Goal: Task Accomplishment & Management: Complete application form

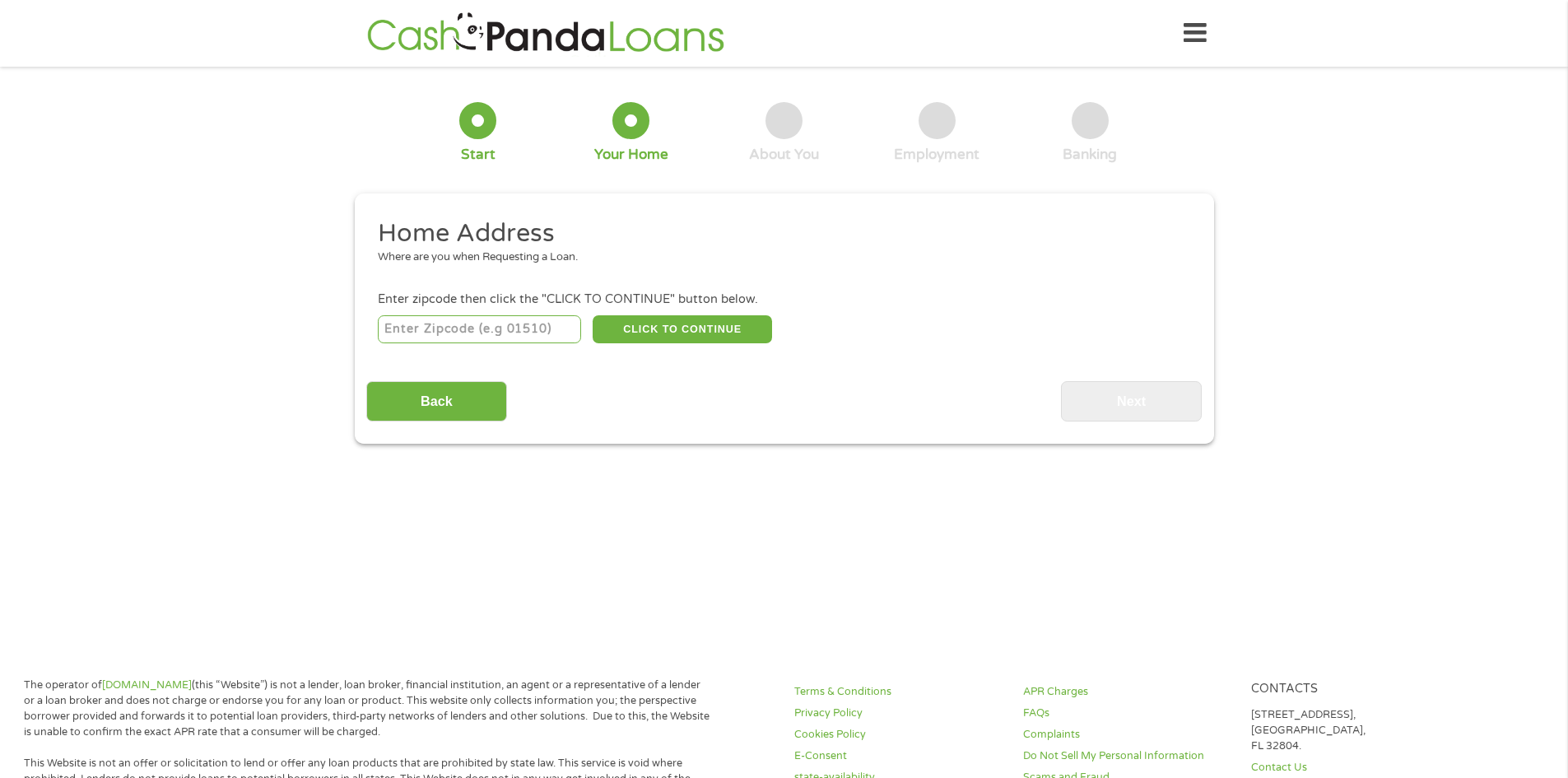
drag, startPoint x: 509, startPoint y: 303, endPoint x: 501, endPoint y: 324, distance: 22.5
click at [502, 320] on li "Enter zipcode then click the "CLICK TO CONTINUE" button below. CLICK TO CONTINU…" at bounding box center [784, 318] width 835 height 55
click at [496, 334] on input "number" at bounding box center [479, 329] width 204 height 28
type input "49707"
click at [470, 404] on input "Back" at bounding box center [436, 401] width 141 height 41
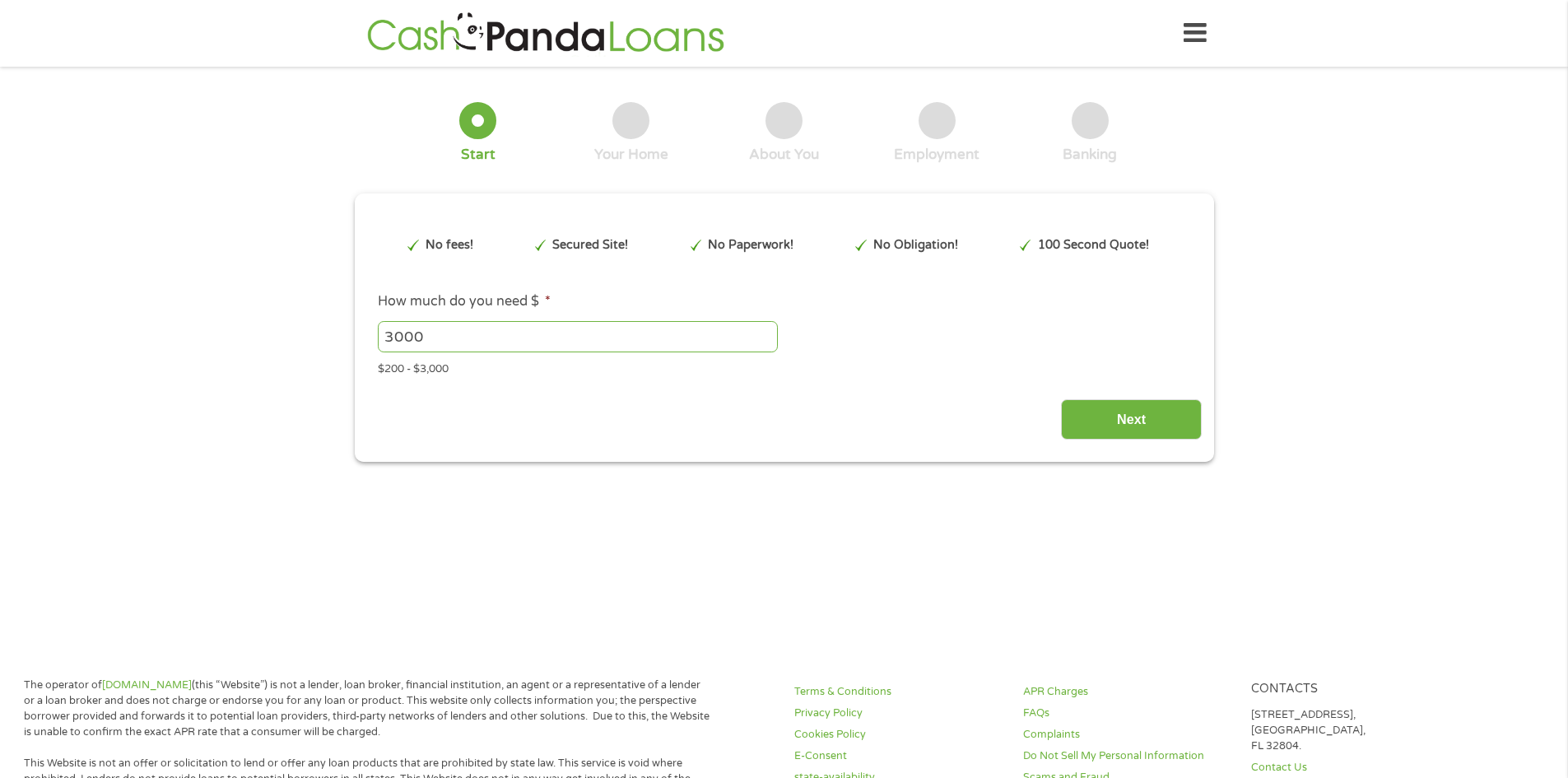
scroll to position [6, 6]
click at [1110, 420] on input "Next" at bounding box center [1131, 419] width 141 height 41
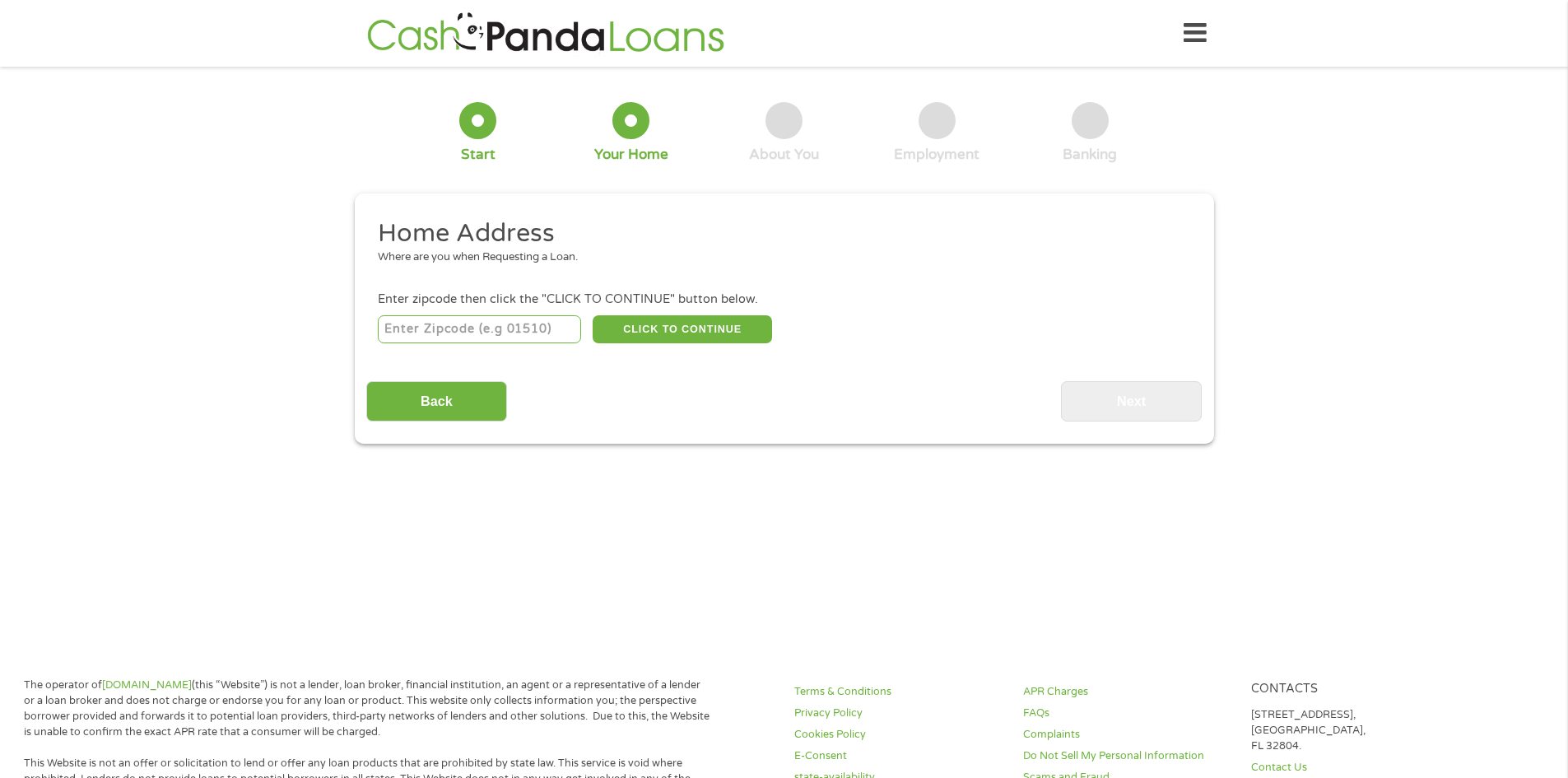
click at [465, 290] on div "Enter zipcode then click the "CLICK TO CONTINUE" button below." at bounding box center [784, 300] width 811 height 18
click at [460, 318] on input "number" at bounding box center [479, 329] width 204 height 28
type input "49707"
click at [711, 343] on div "49707 CLICK TO CONTINUE Please recheck your Zipcode, it seems to be Incorrect" at bounding box center [784, 328] width 811 height 34
click at [717, 333] on button "CLICK TO CONTINUE" at bounding box center [682, 329] width 180 height 28
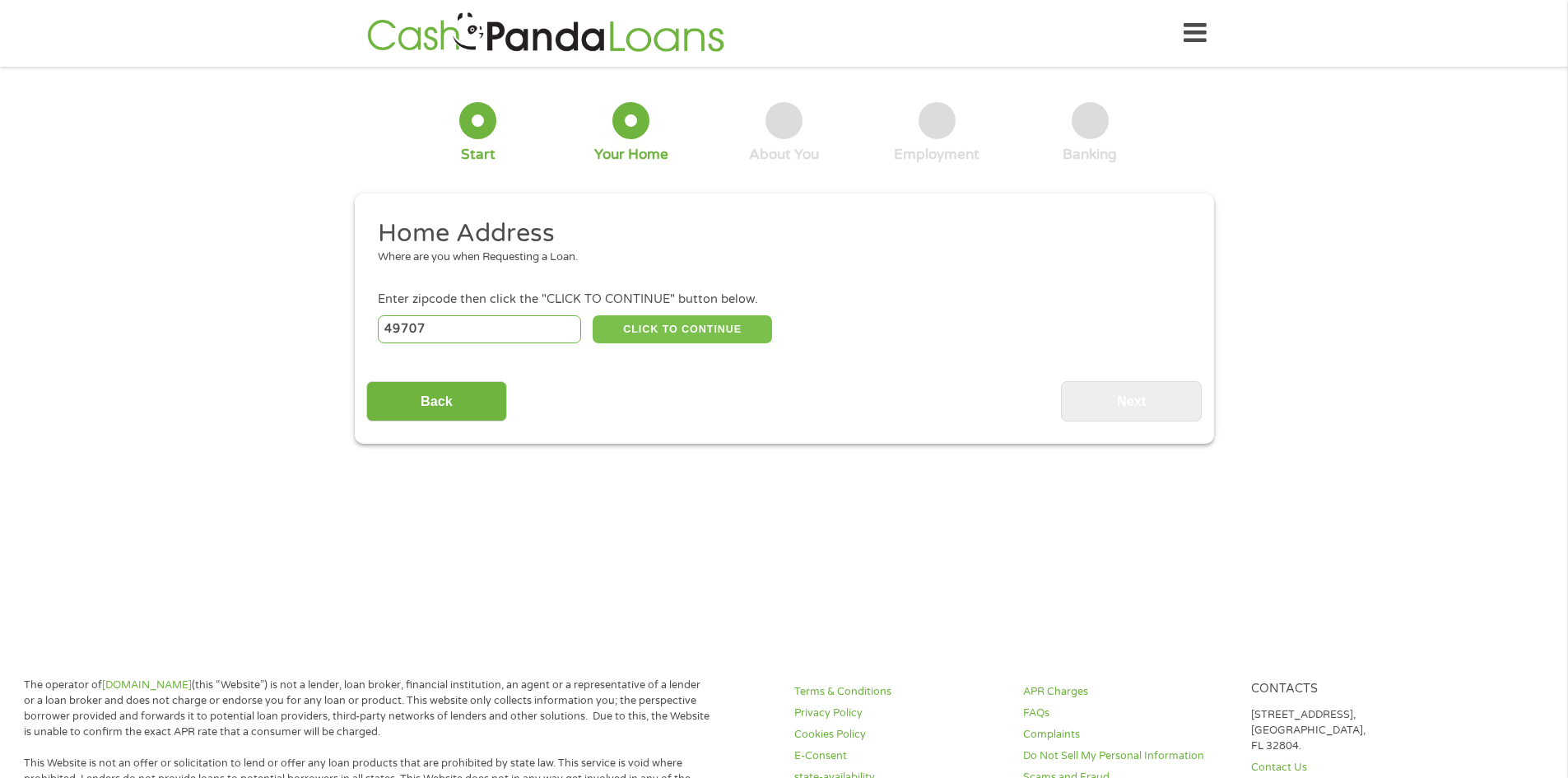
type input "49707"
type input "Alpena"
select select "[US_STATE]"
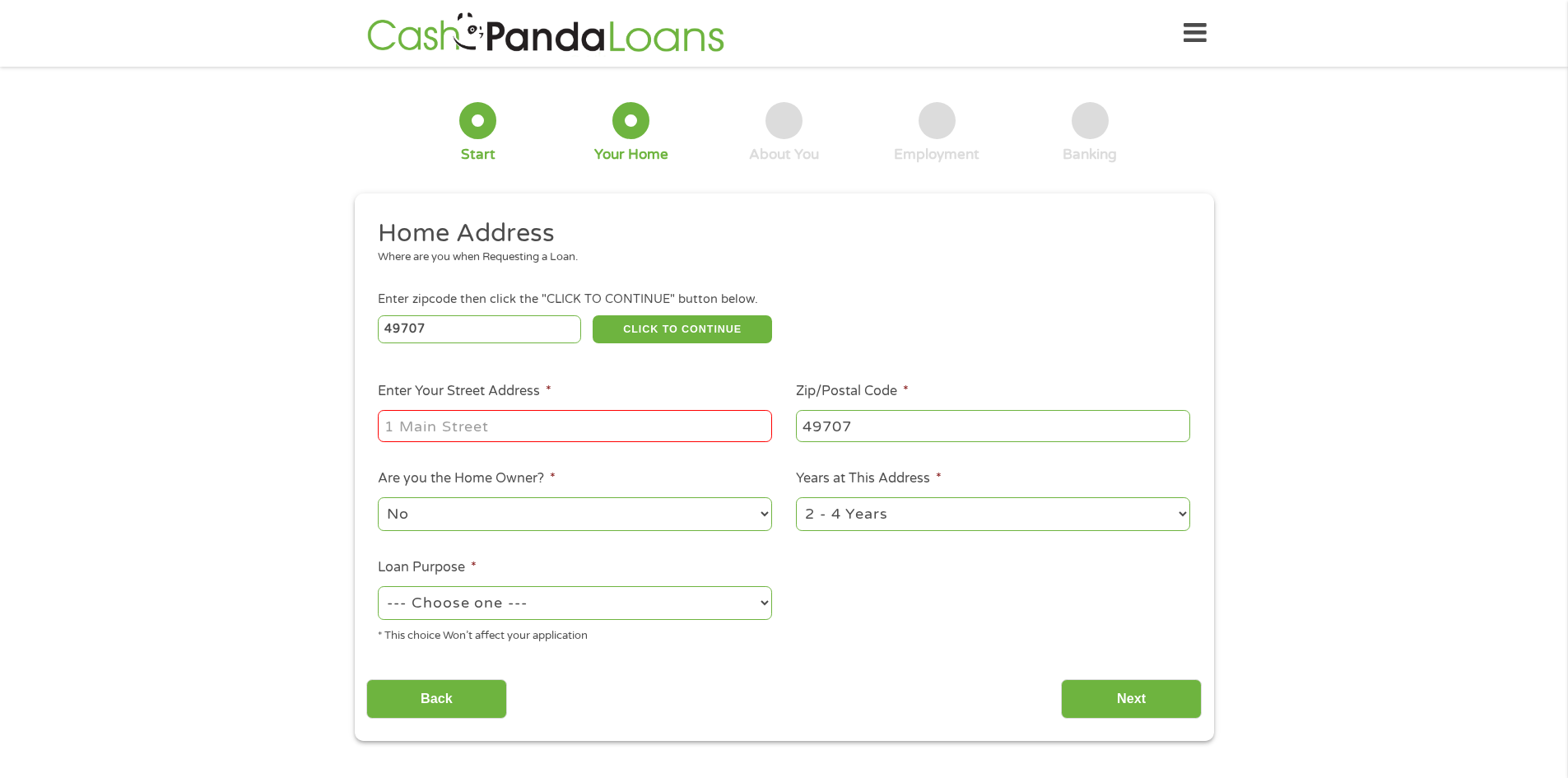
click at [501, 447] on ul "Home Address Where are you when Requesting a Loan. Enter zipcode then click the…" at bounding box center [784, 437] width 835 height 440
click at [510, 421] on input "Enter Your Street Address *" at bounding box center [575, 426] width 395 height 31
click at [463, 430] on input "[STREET_ADDRESS]" at bounding box center [575, 426] width 395 height 31
type input "[STREET_ADDRESS]"
click at [504, 588] on select "--- Choose one --- Pay Bills Debt Consolidation Home Improvement Major Purchase…" at bounding box center [575, 603] width 395 height 34
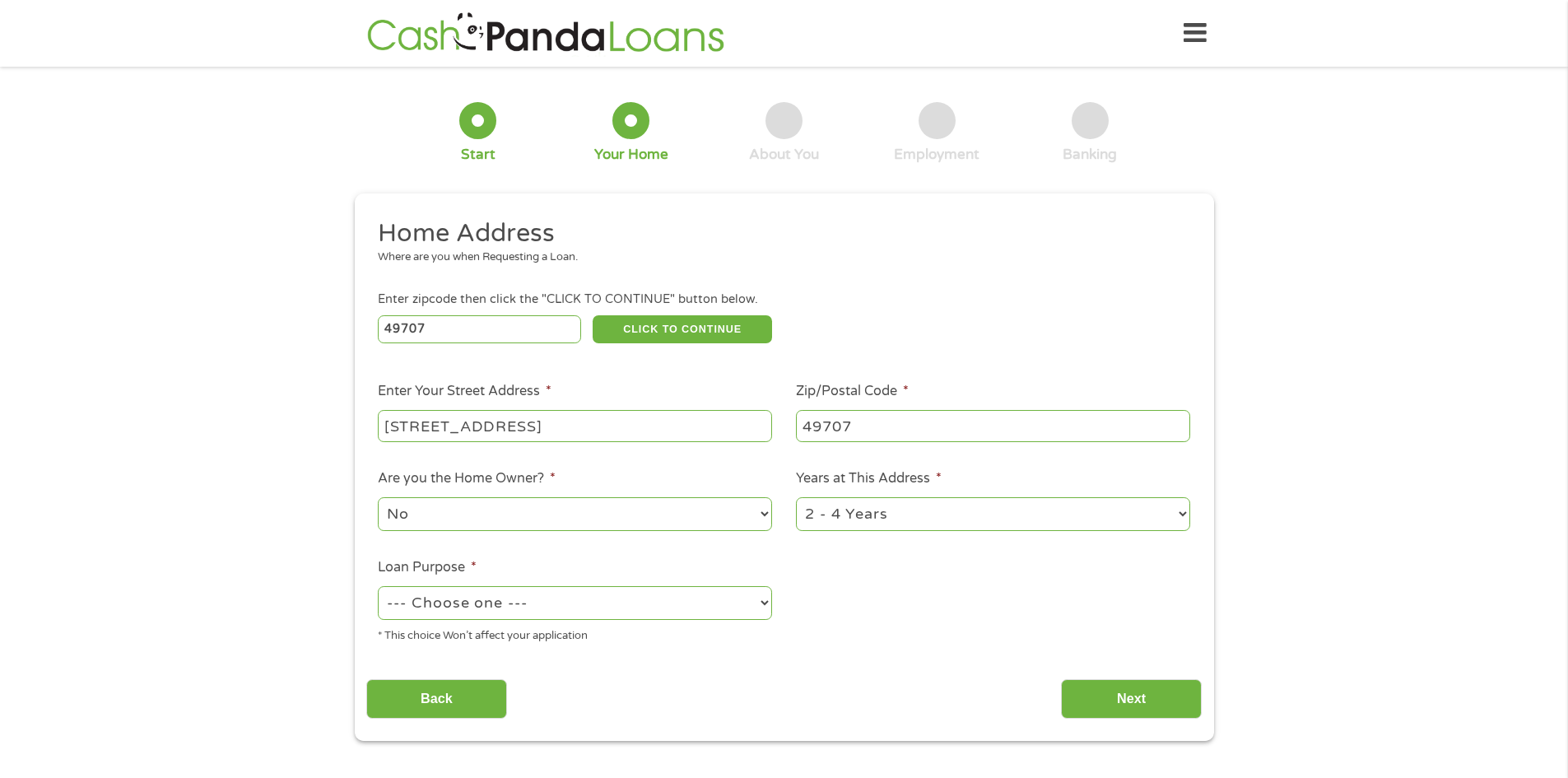
select select "shorttermcash"
click at [378, 586] on select "--- Choose one --- Pay Bills Debt Consolidation Home Improvement Major Purchase…" at bounding box center [575, 603] width 395 height 34
click at [1125, 688] on input "Next" at bounding box center [1131, 700] width 141 height 41
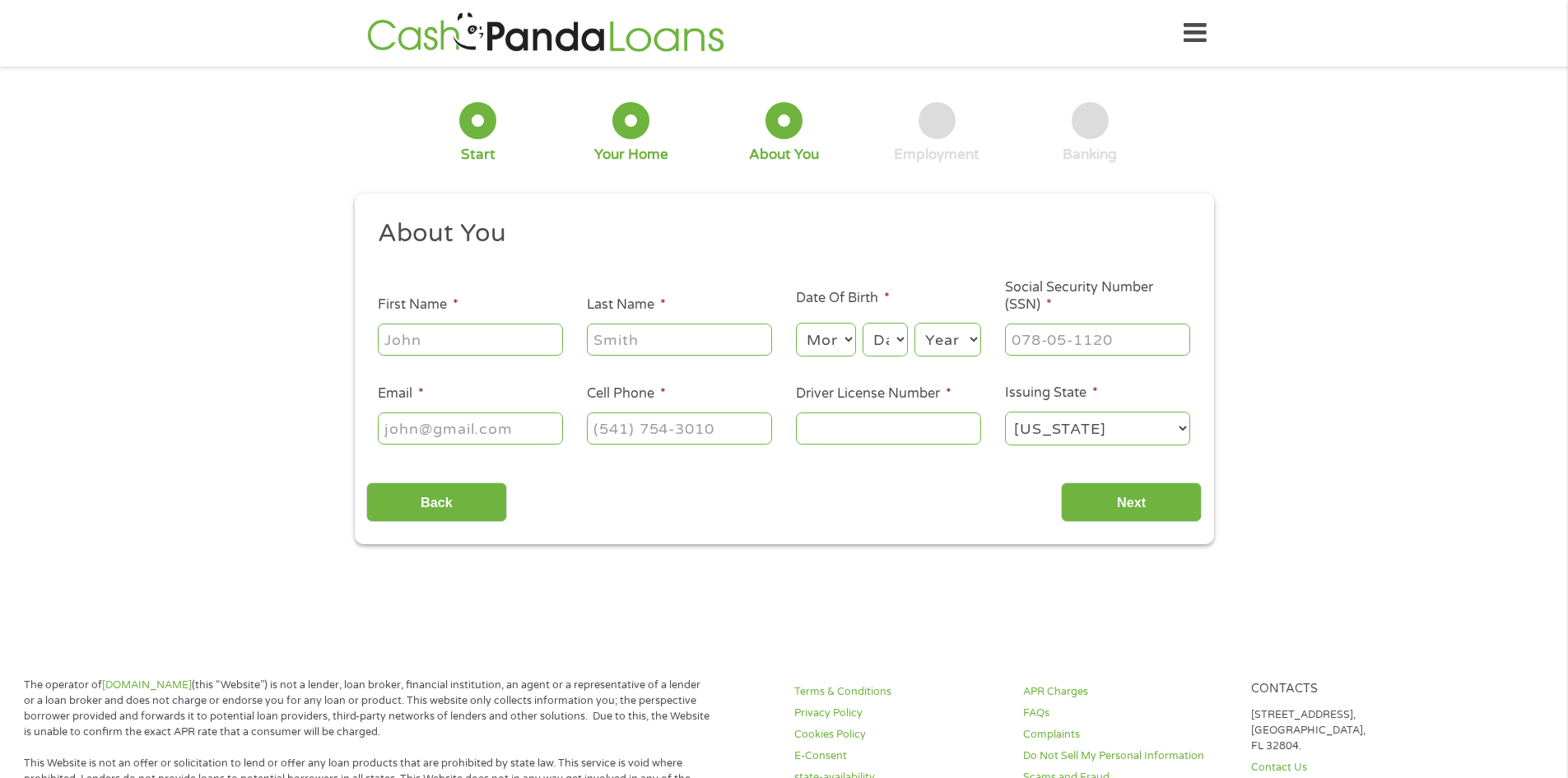
click at [401, 319] on li "First Name *" at bounding box center [470, 326] width 209 height 64
click at [404, 330] on input "First Name *" at bounding box center [470, 339] width 185 height 31
type input "[PERSON_NAME]"
click at [590, 336] on input "Last Name *" at bounding box center [679, 339] width 185 height 31
type input "[PERSON_NAME]"
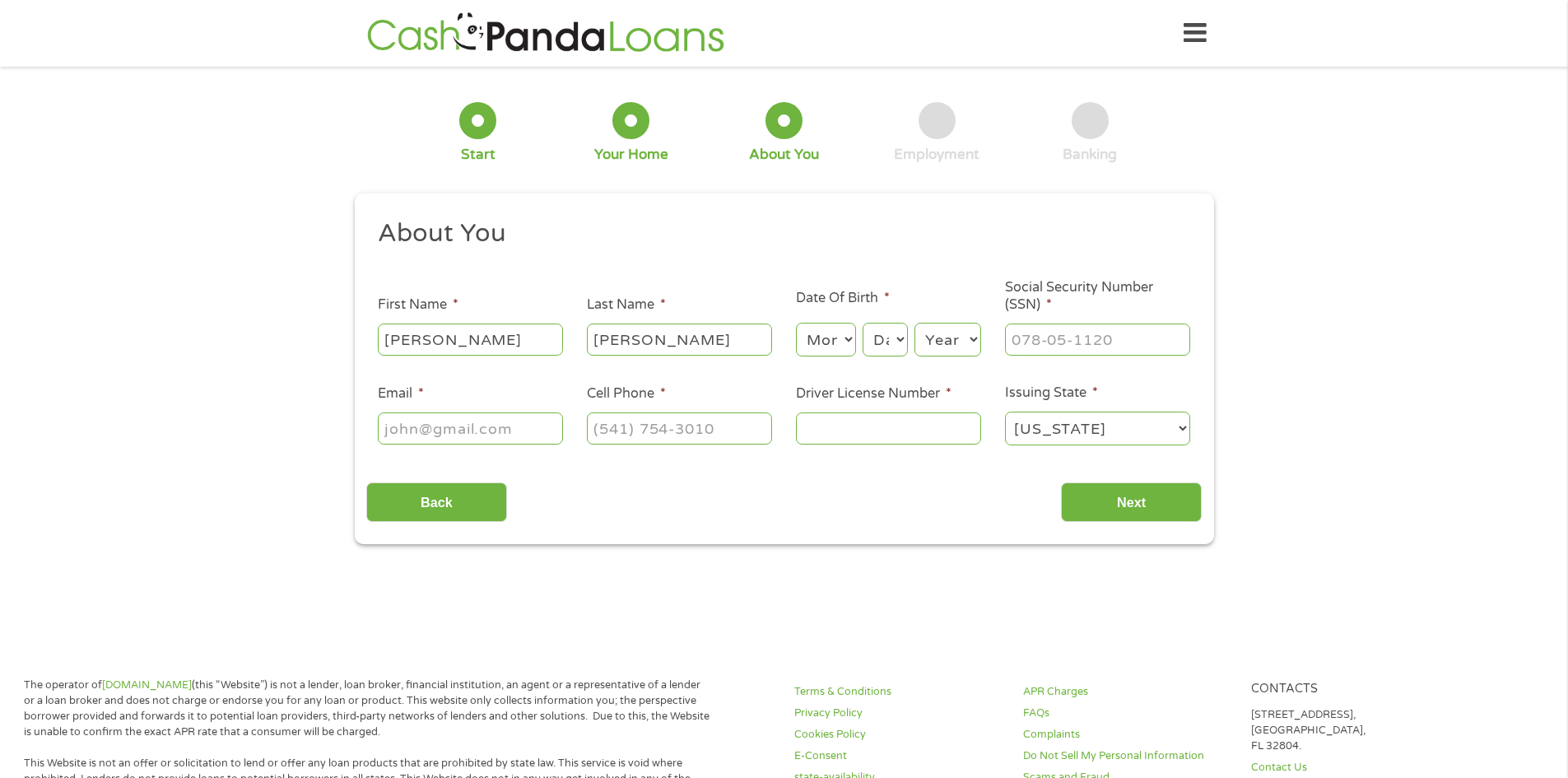
click at [808, 341] on select "Month 1 2 3 4 5 6 7 8 9 10 11 12" at bounding box center [825, 339] width 60 height 34
select select "9"
click at [796, 323] on select "Month 1 2 3 4 5 6 7 8 9 10 11 12" at bounding box center [825, 339] width 60 height 34
click at [888, 336] on select "Day 1 2 3 4 5 6 7 8 9 10 11 12 13 14 15 16 17 18 19 20 21 22 23 24 25 26 27 28 …" at bounding box center [885, 339] width 44 height 34
select select "26"
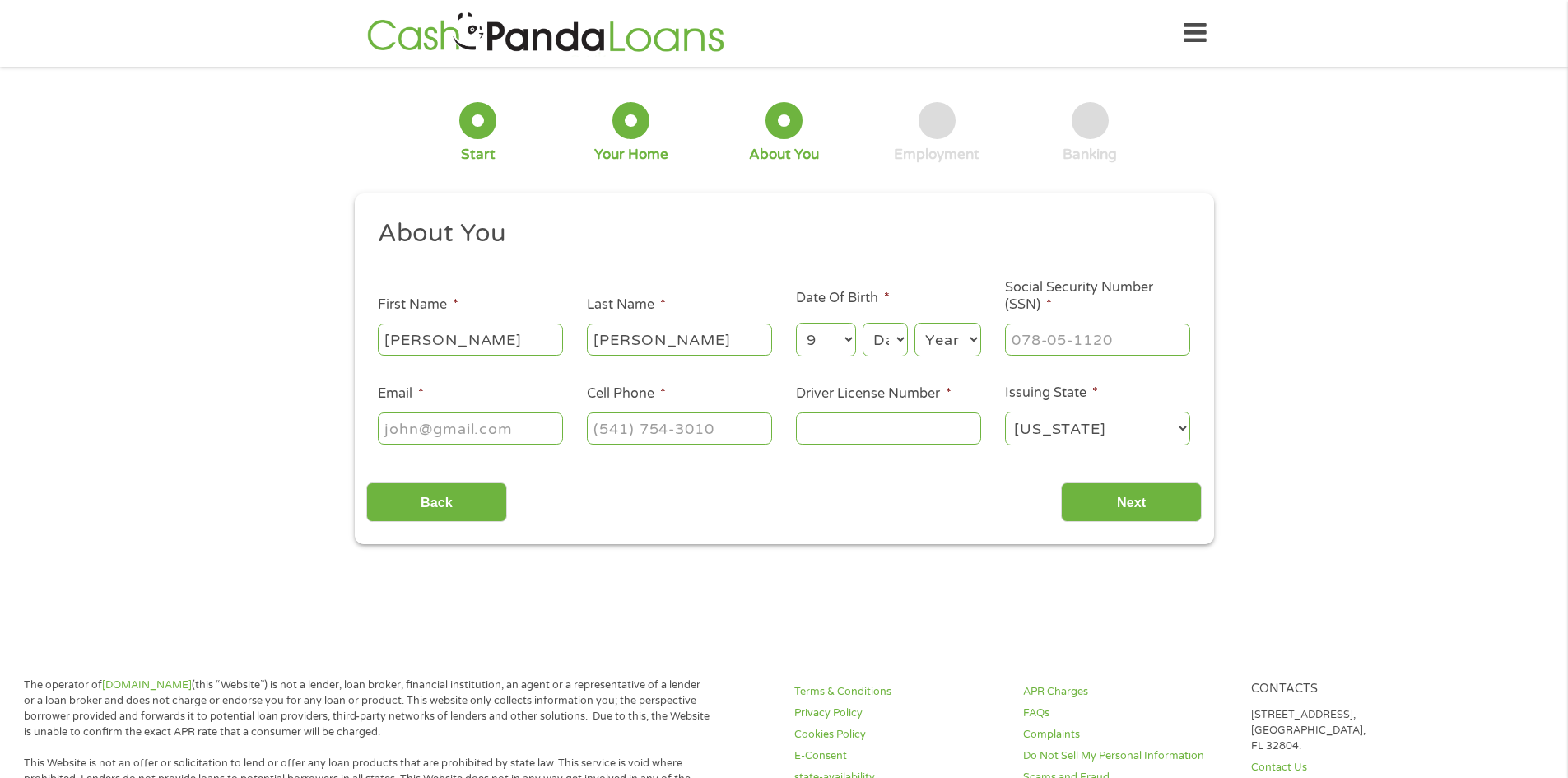
click at [863, 323] on select "Day 1 2 3 4 5 6 7 8 9 10 11 12 13 14 15 16 17 18 19 20 21 22 23 24 25 26 27 28 …" at bounding box center [885, 339] width 44 height 34
click at [1055, 350] on input "___-__-____" at bounding box center [1097, 339] width 185 height 31
type input "379-21-7094"
click at [466, 426] on input "Email *" at bounding box center [470, 428] width 185 height 31
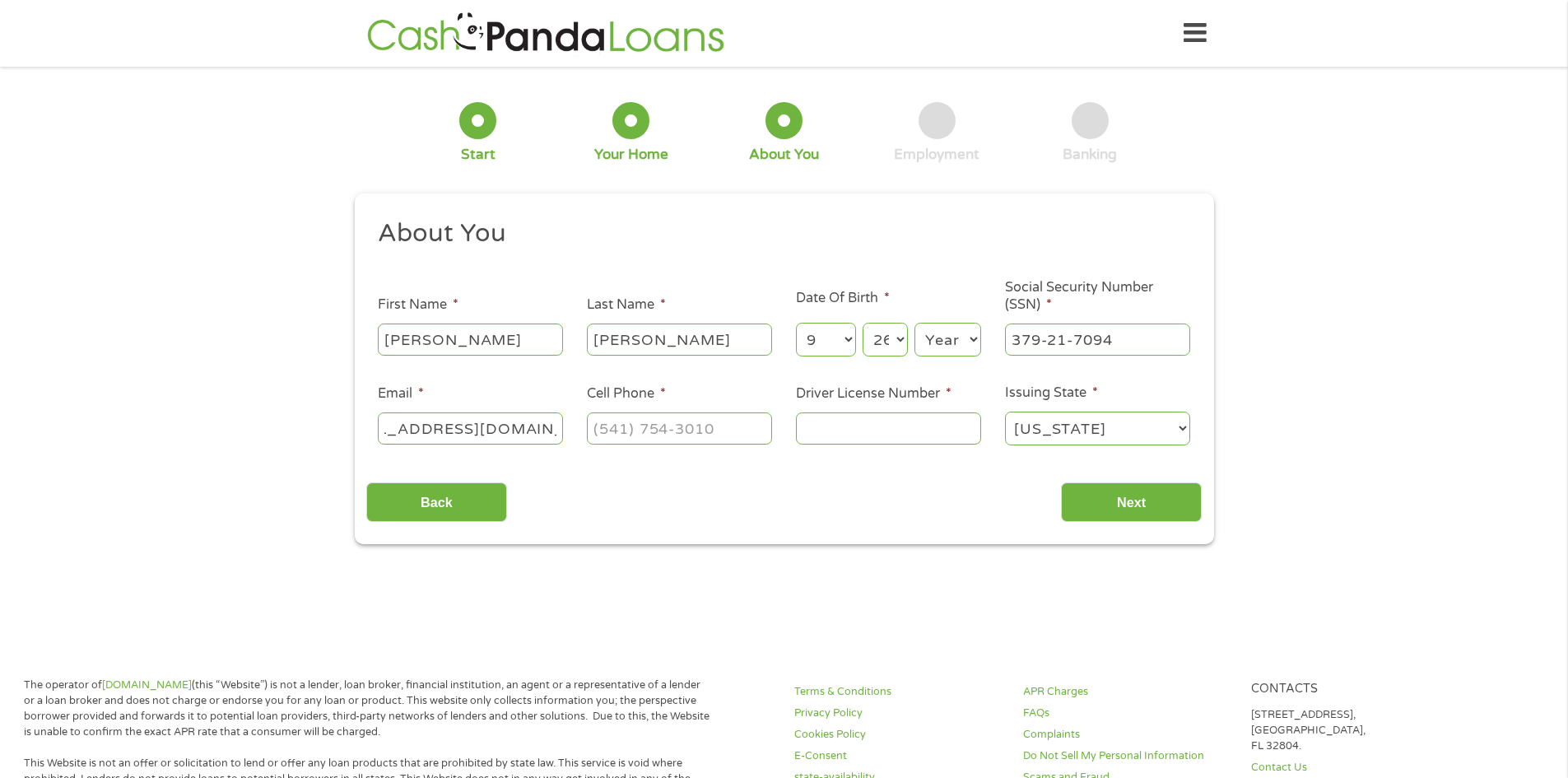
type input "[EMAIL_ADDRESS][DOMAIN_NAME]"
click at [614, 417] on input "(___) ___-____" at bounding box center [679, 428] width 185 height 31
type input "[PHONE_NUMBER]"
drag, startPoint x: 857, startPoint y: 426, endPoint x: 847, endPoint y: 430, distance: 10.8
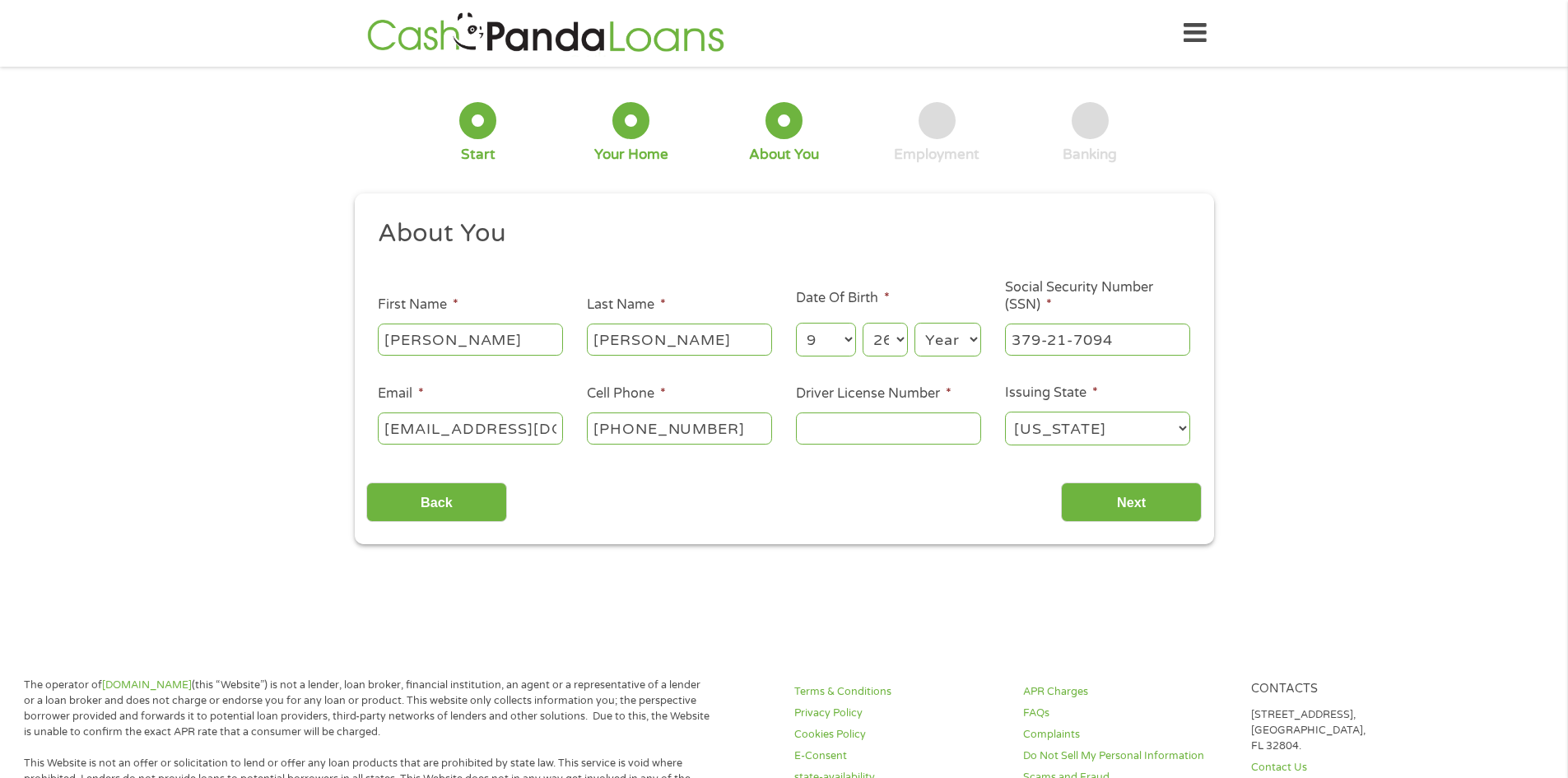
click at [855, 426] on input "Driver License Number *" at bounding box center [888, 428] width 185 height 31
type input "s300744560744"
click at [1088, 501] on input "Next" at bounding box center [1131, 502] width 141 height 41
click at [1146, 496] on input "Next" at bounding box center [1131, 502] width 141 height 41
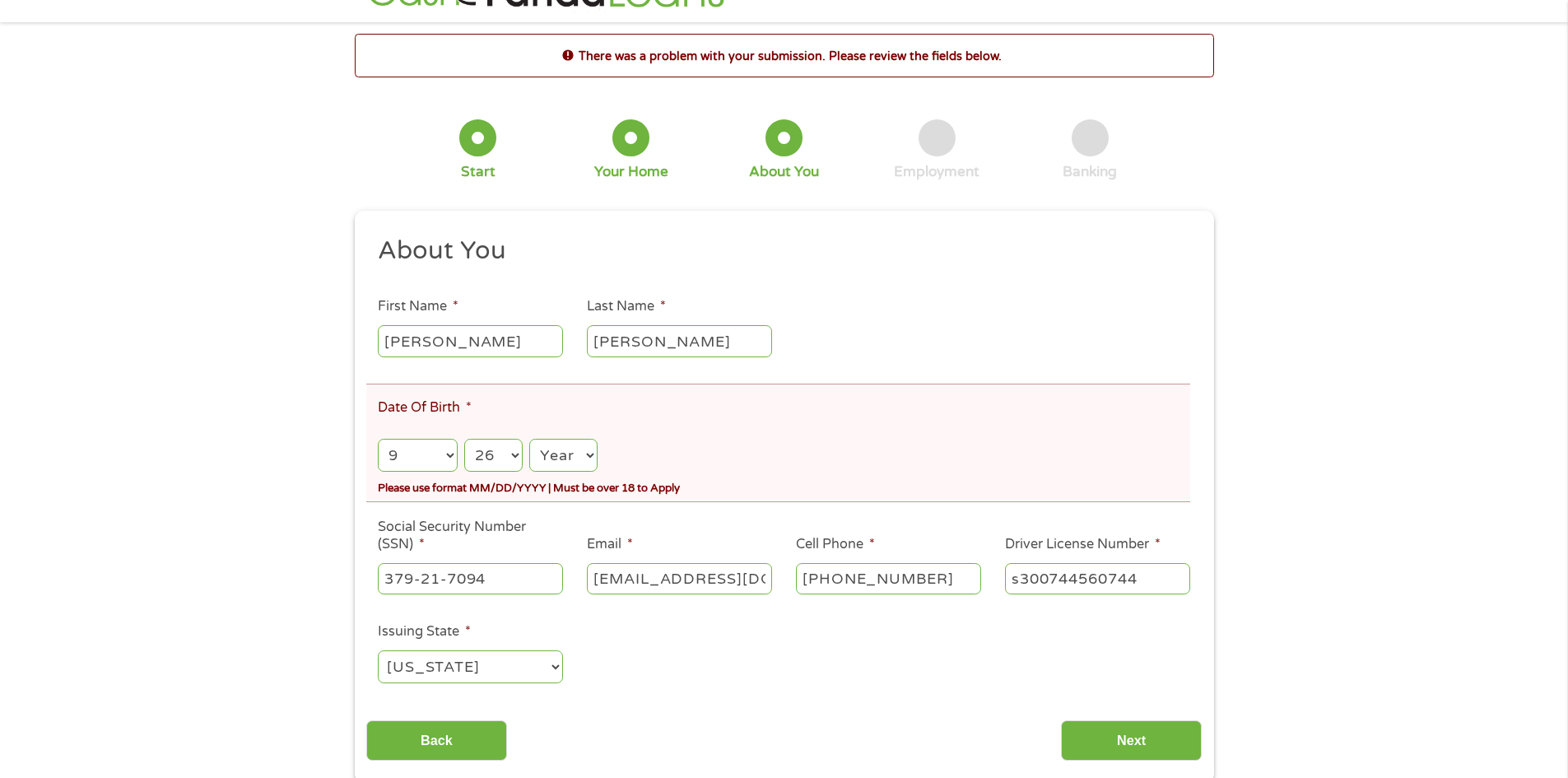
scroll to position [82, 0]
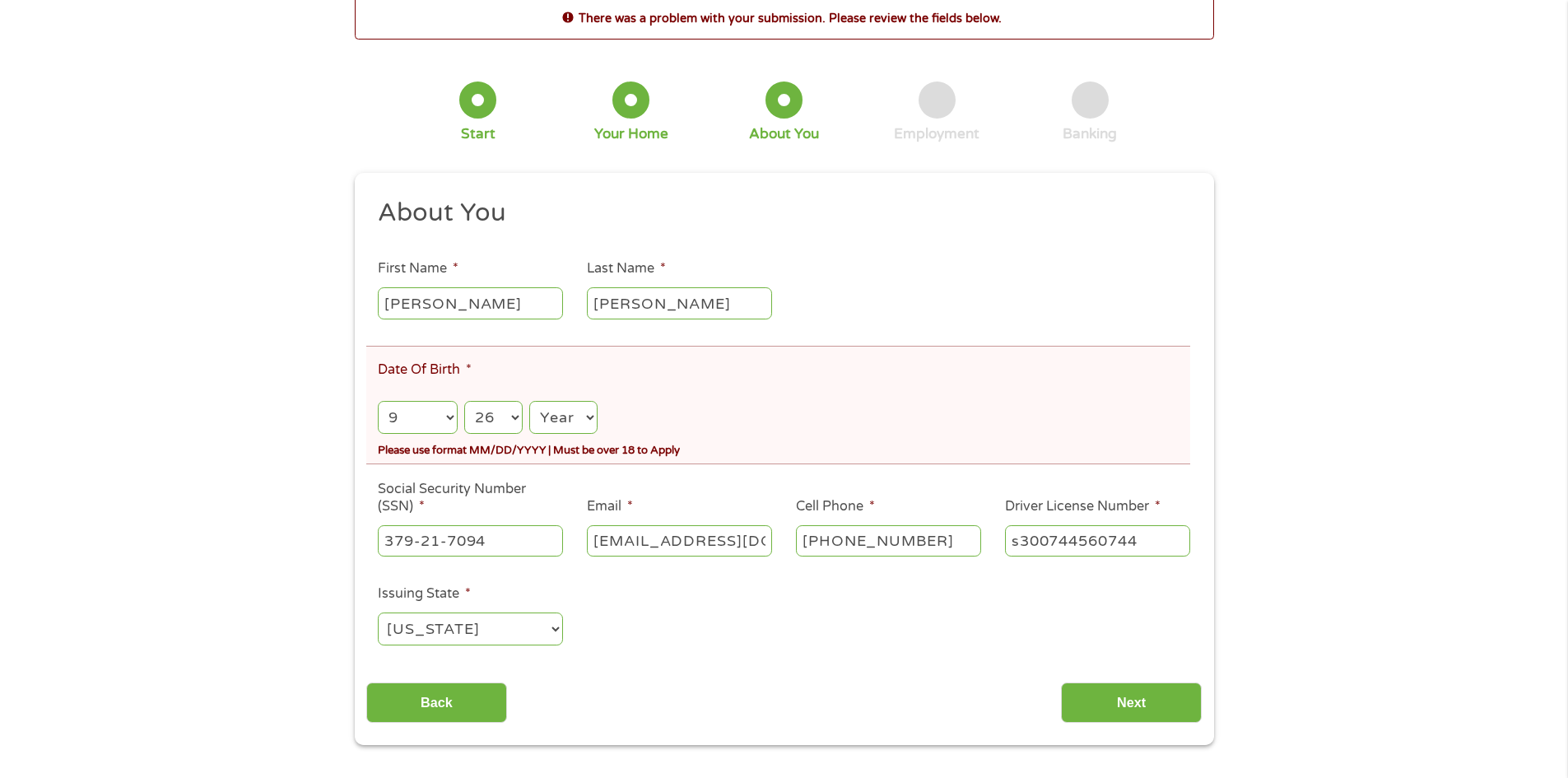
click at [587, 405] on select "Year [DATE] 2006 2005 2004 2003 2002 2001 2000 1999 1998 1997 1996 1995 1994 19…" at bounding box center [562, 418] width 67 height 34
select select "1997"
click at [529, 401] on select "Year [DATE] 2006 2005 2004 2003 2002 2001 2000 1999 1998 1997 1996 1995 1994 19…" at bounding box center [562, 418] width 67 height 34
click at [467, 701] on input "Back" at bounding box center [436, 702] width 141 height 41
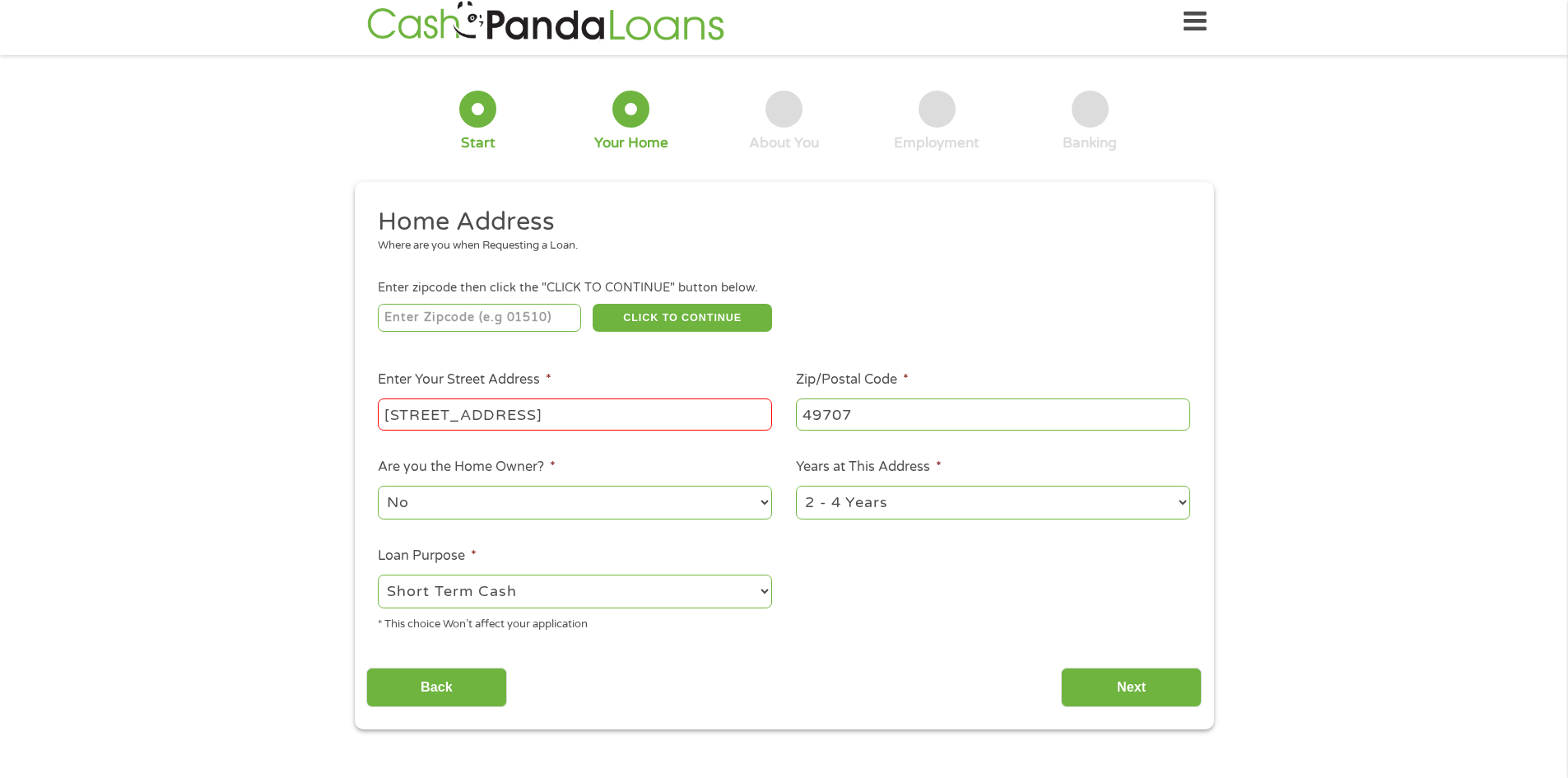
scroll to position [0, 0]
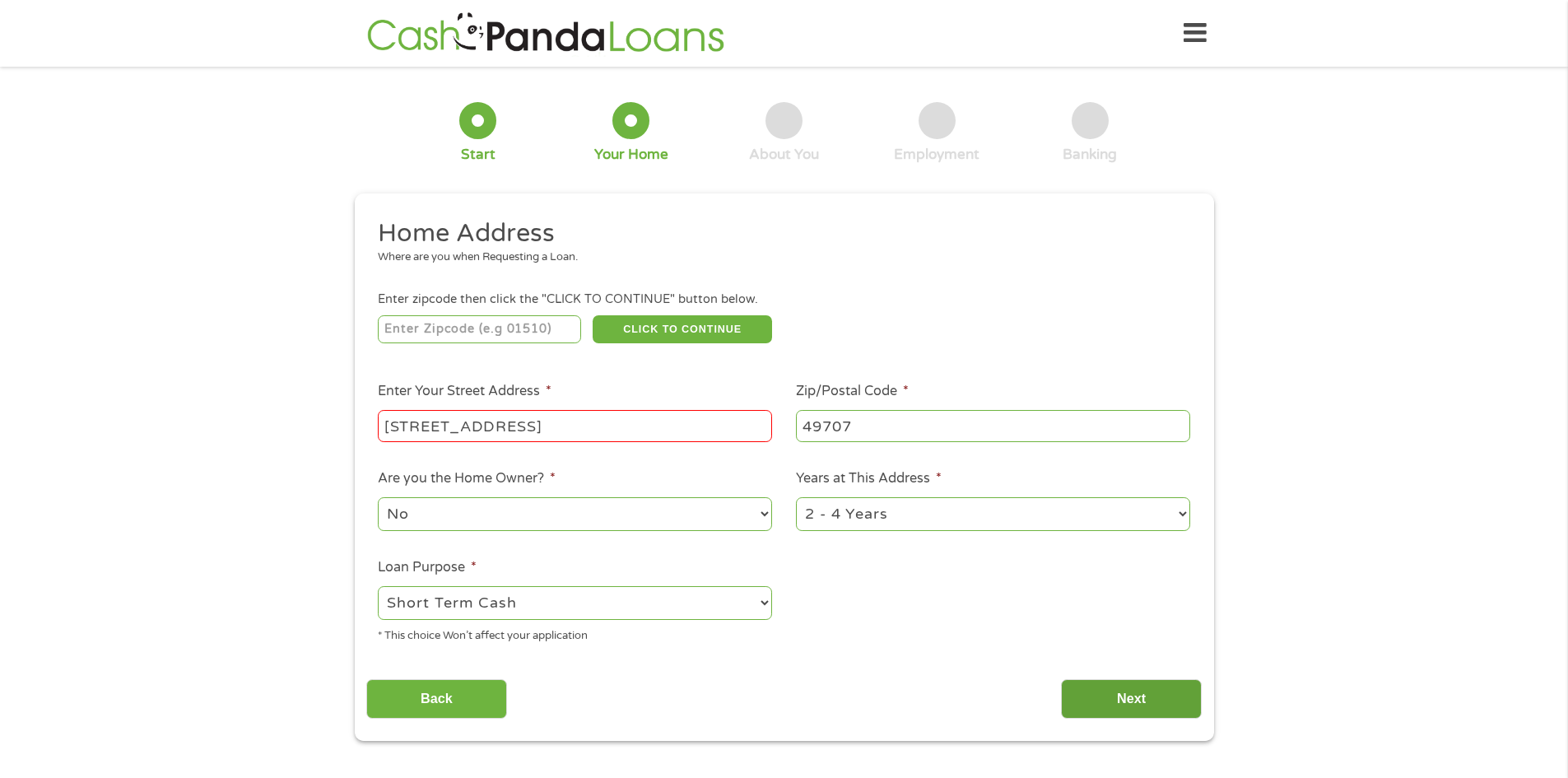
click at [1095, 692] on input "Next" at bounding box center [1131, 700] width 141 height 41
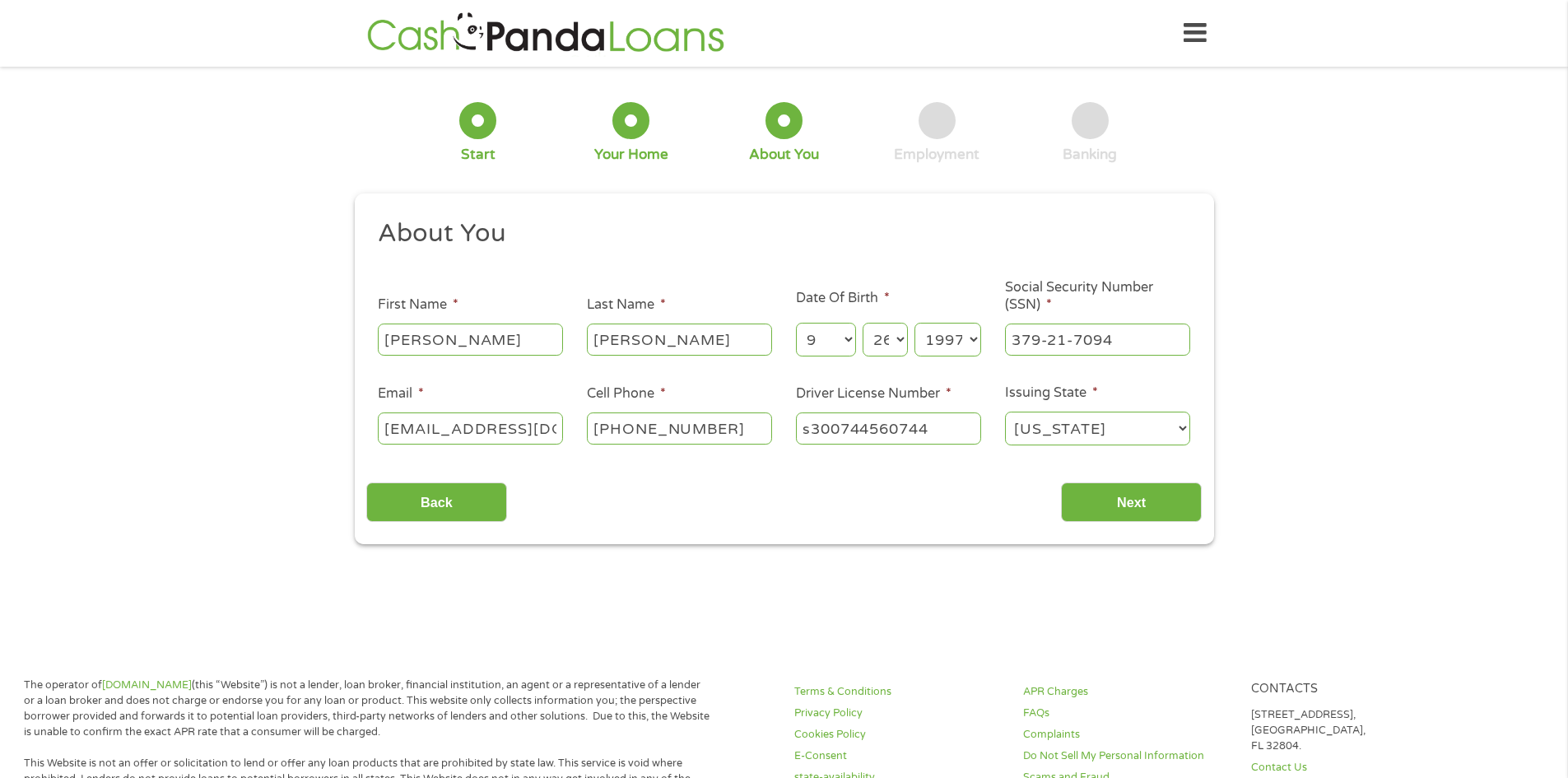
scroll to position [6, 6]
click at [1127, 507] on input "Next" at bounding box center [1131, 502] width 141 height 41
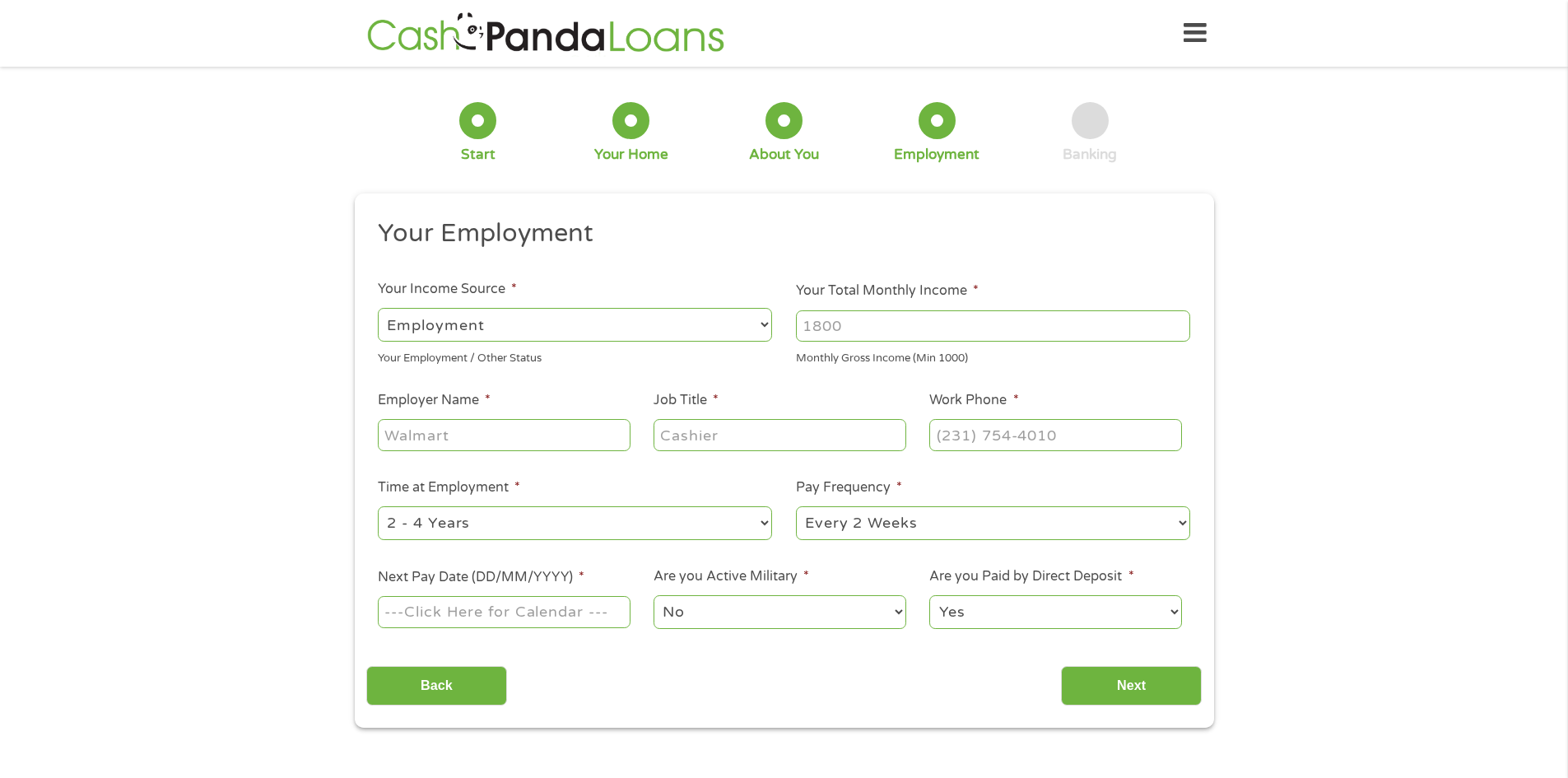
click at [534, 326] on select "--- Choose one --- Employment [DEMOGRAPHIC_DATA] Benefits" at bounding box center [575, 324] width 395 height 34
select select "benefits"
click at [378, 308] on select "--- Choose one --- Employment [DEMOGRAPHIC_DATA] Benefits" at bounding box center [575, 324] width 395 height 34
type input "Other"
type input "[PHONE_NUMBER]"
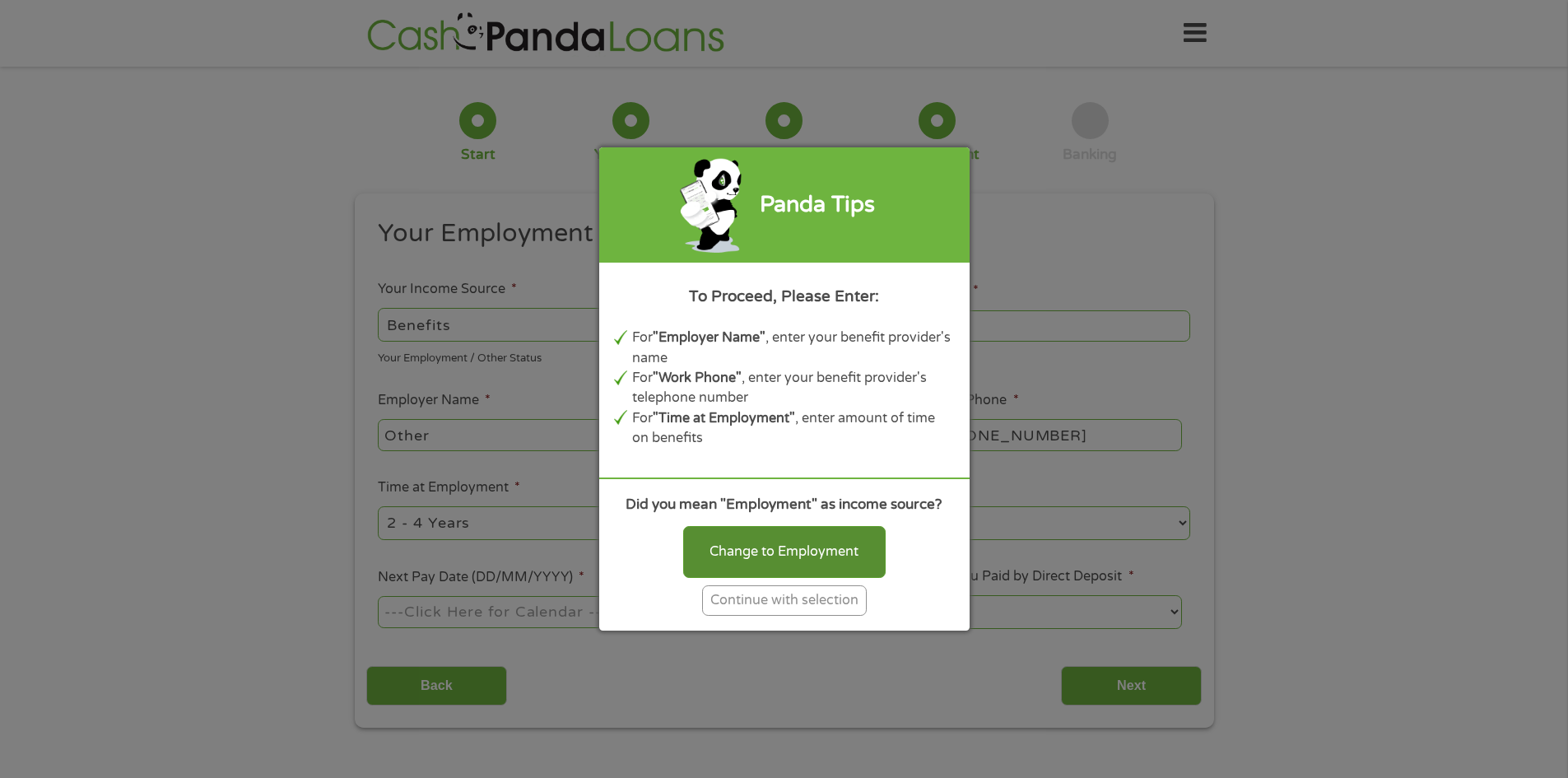
click at [823, 552] on div "Change to Employment" at bounding box center [784, 551] width 203 height 51
select select "fullTime"
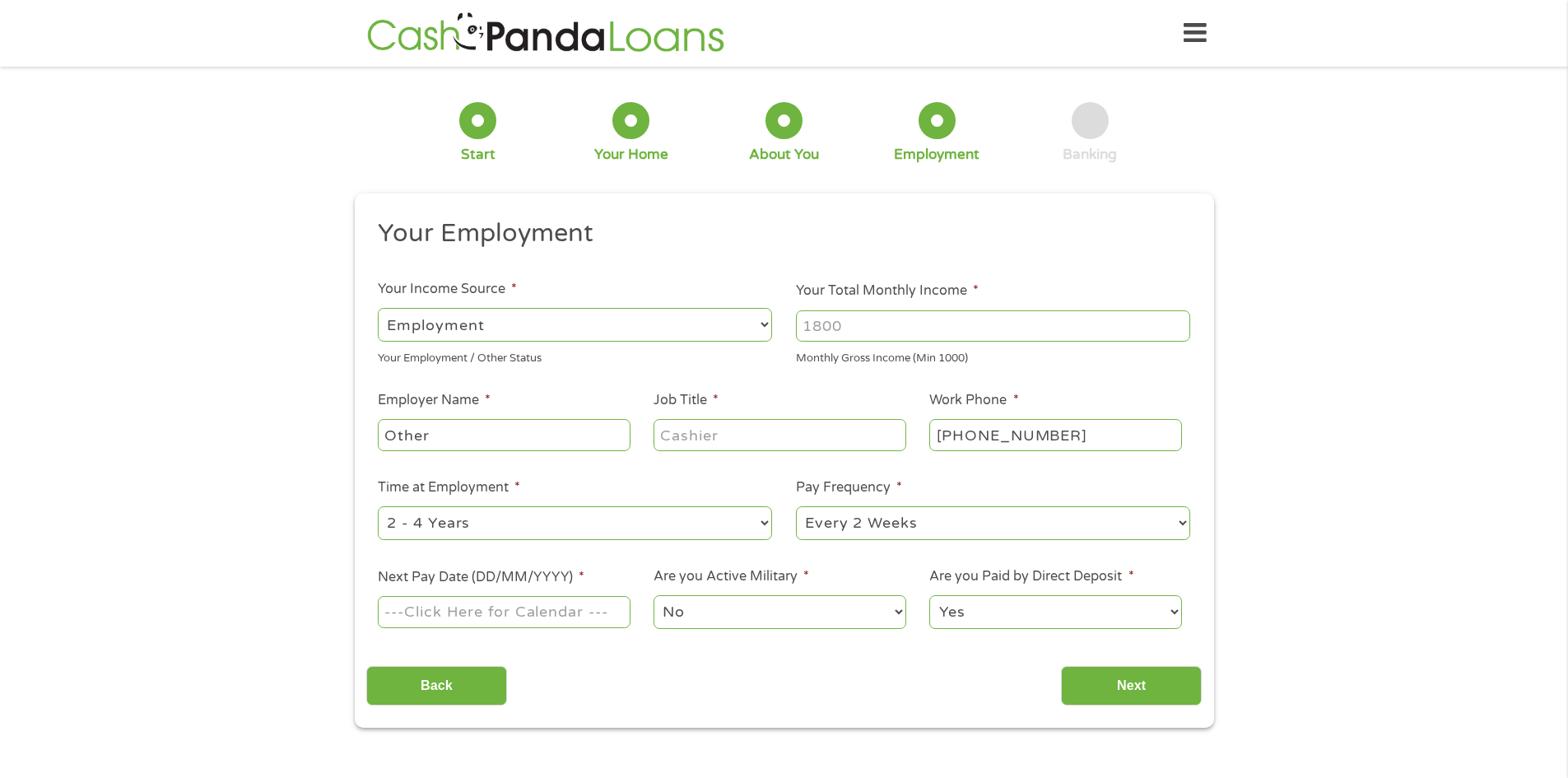
click at [855, 333] on input "Your Total Monthly Income *" at bounding box center [993, 326] width 395 height 31
type input "967"
click at [574, 431] on input "Other" at bounding box center [503, 435] width 252 height 31
click at [766, 430] on input "Job Title *" at bounding box center [779, 435] width 252 height 31
click at [705, 428] on input "diabled" at bounding box center [779, 435] width 252 height 31
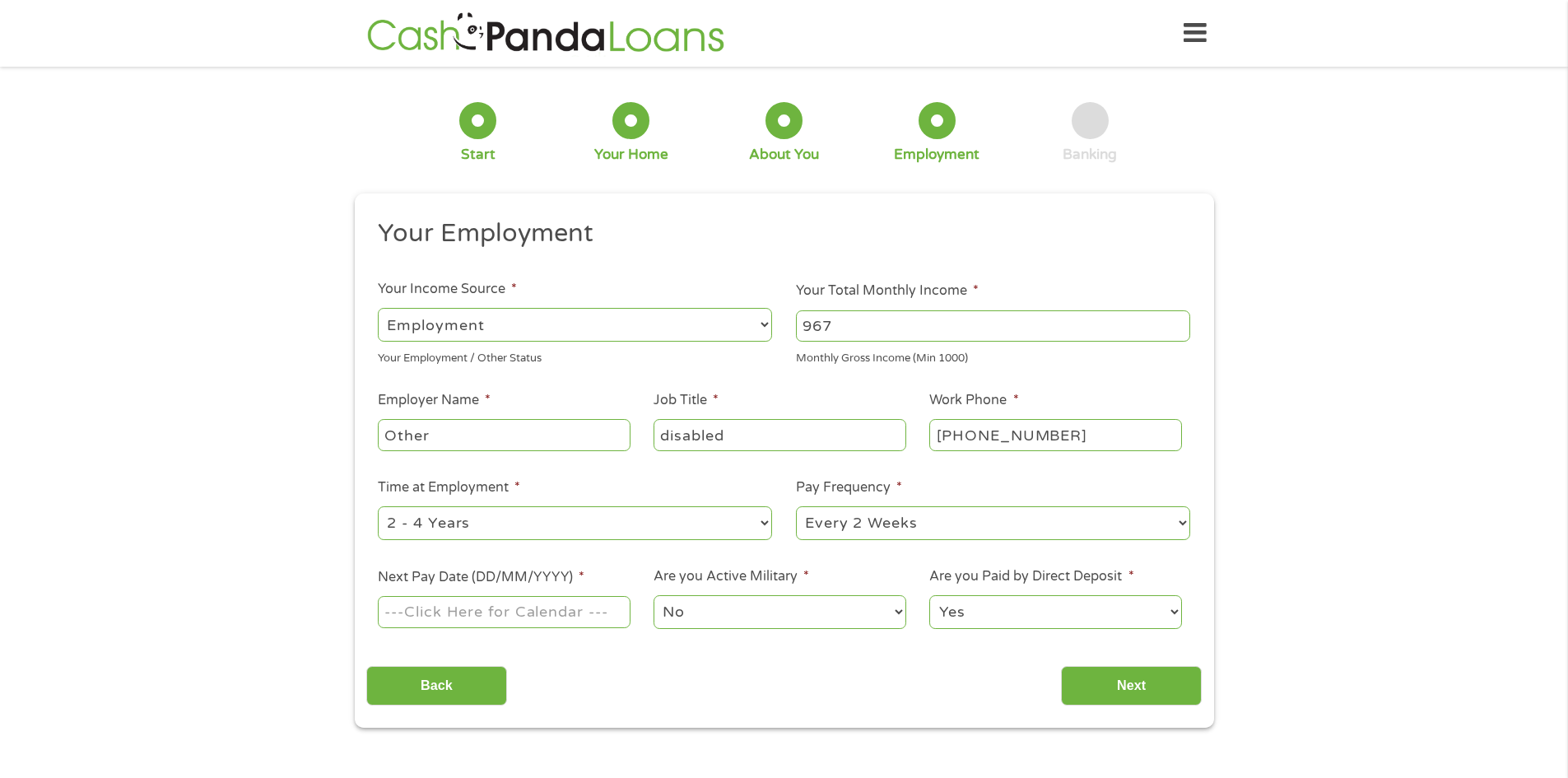
type input "disabled"
click at [565, 535] on select "--- Choose one --- 1 Year or less 1 - 2 Years 2 - 4 Years Over 4 Years" at bounding box center [575, 523] width 395 height 34
select select "60months"
click at [378, 506] on select "--- Choose one --- 1 Year or less 1 - 2 Years 2 - 4 Years Over 4 Years" at bounding box center [575, 523] width 395 height 34
click at [875, 520] on select "--- Choose one --- Every 2 Weeks Every Week Monthly Semi-Monthly" at bounding box center [993, 523] width 395 height 34
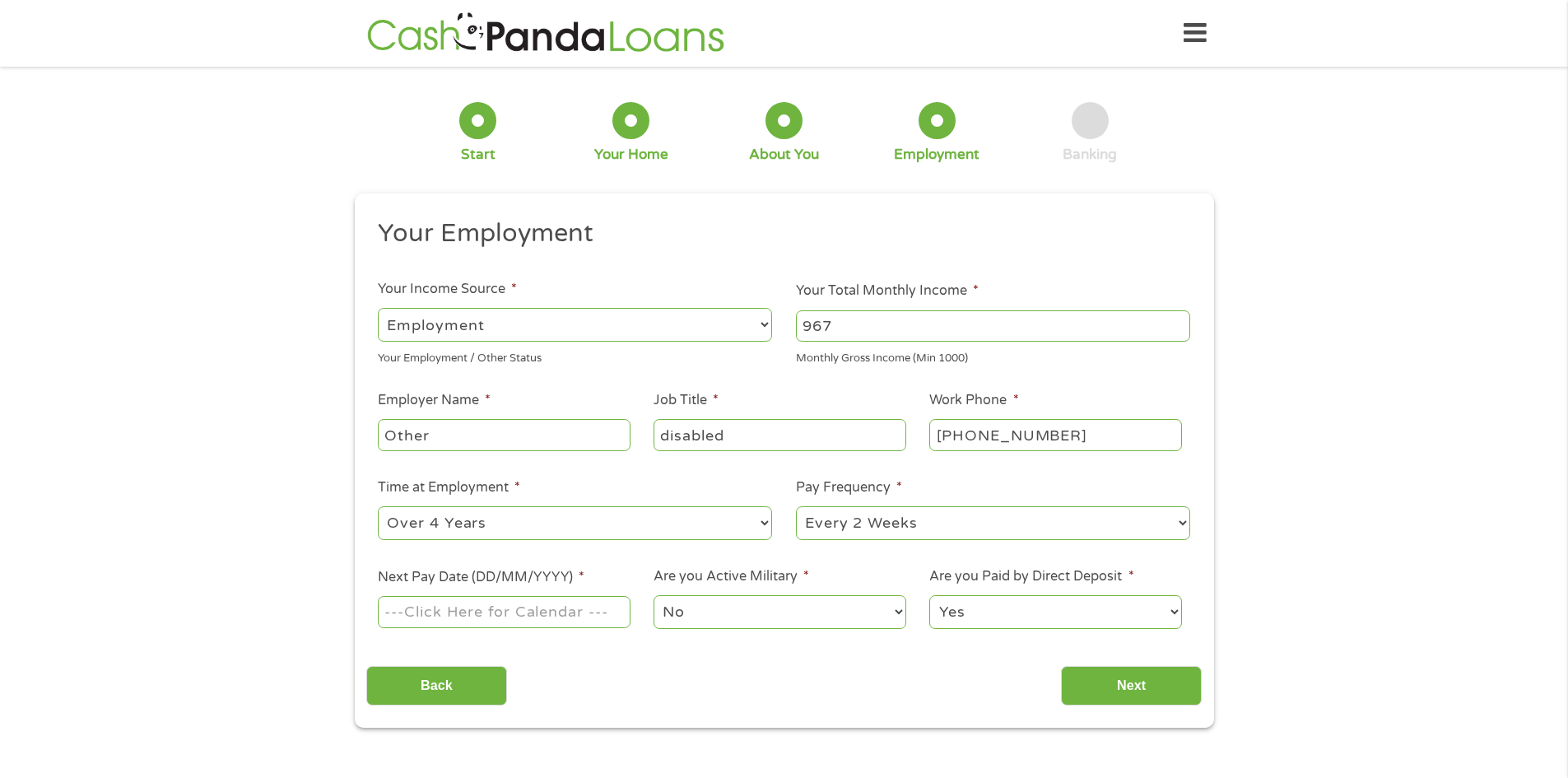
select select "monthly"
click at [796, 506] on select "--- Choose one --- Every 2 Weeks Every Week Monthly Semi-Monthly" at bounding box center [993, 523] width 395 height 34
click at [535, 604] on input "Next Pay Date (DD/MM/YYYY) *" at bounding box center [503, 611] width 252 height 31
type input "[DATE]"
click at [1139, 686] on input "Next" at bounding box center [1131, 686] width 141 height 41
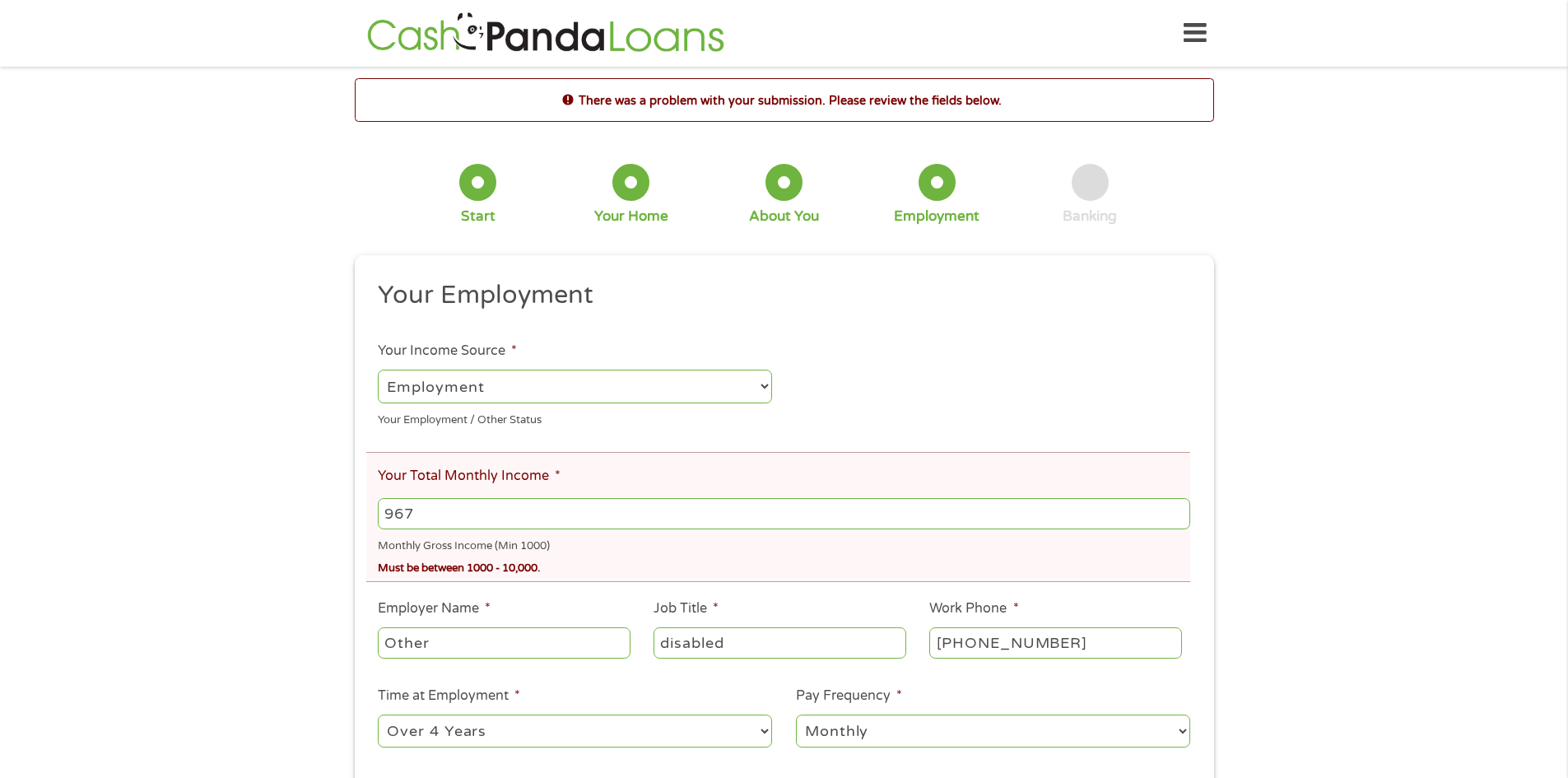
click at [485, 501] on input "967" at bounding box center [784, 513] width 811 height 31
type input "9"
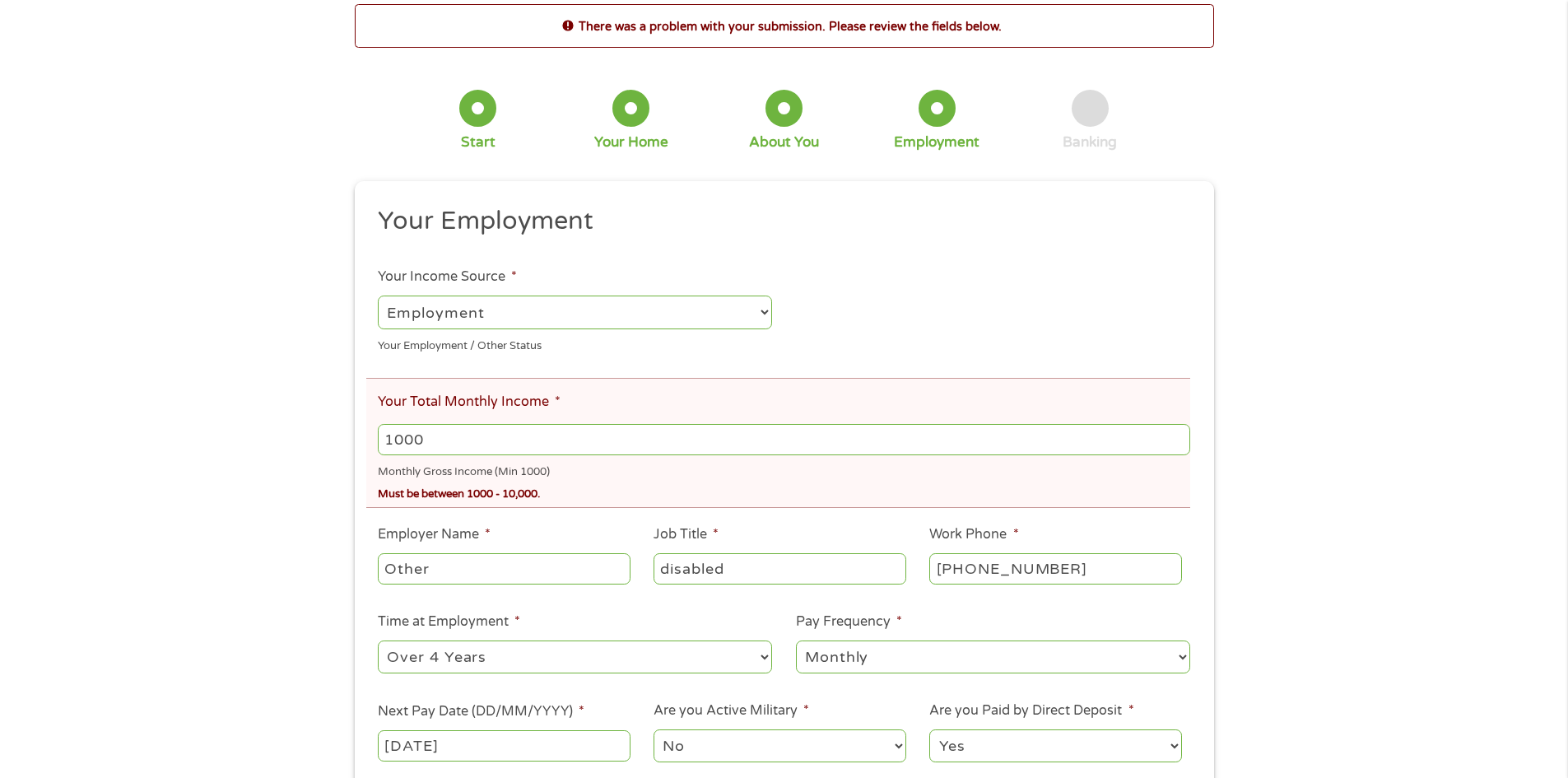
scroll to position [247, 0]
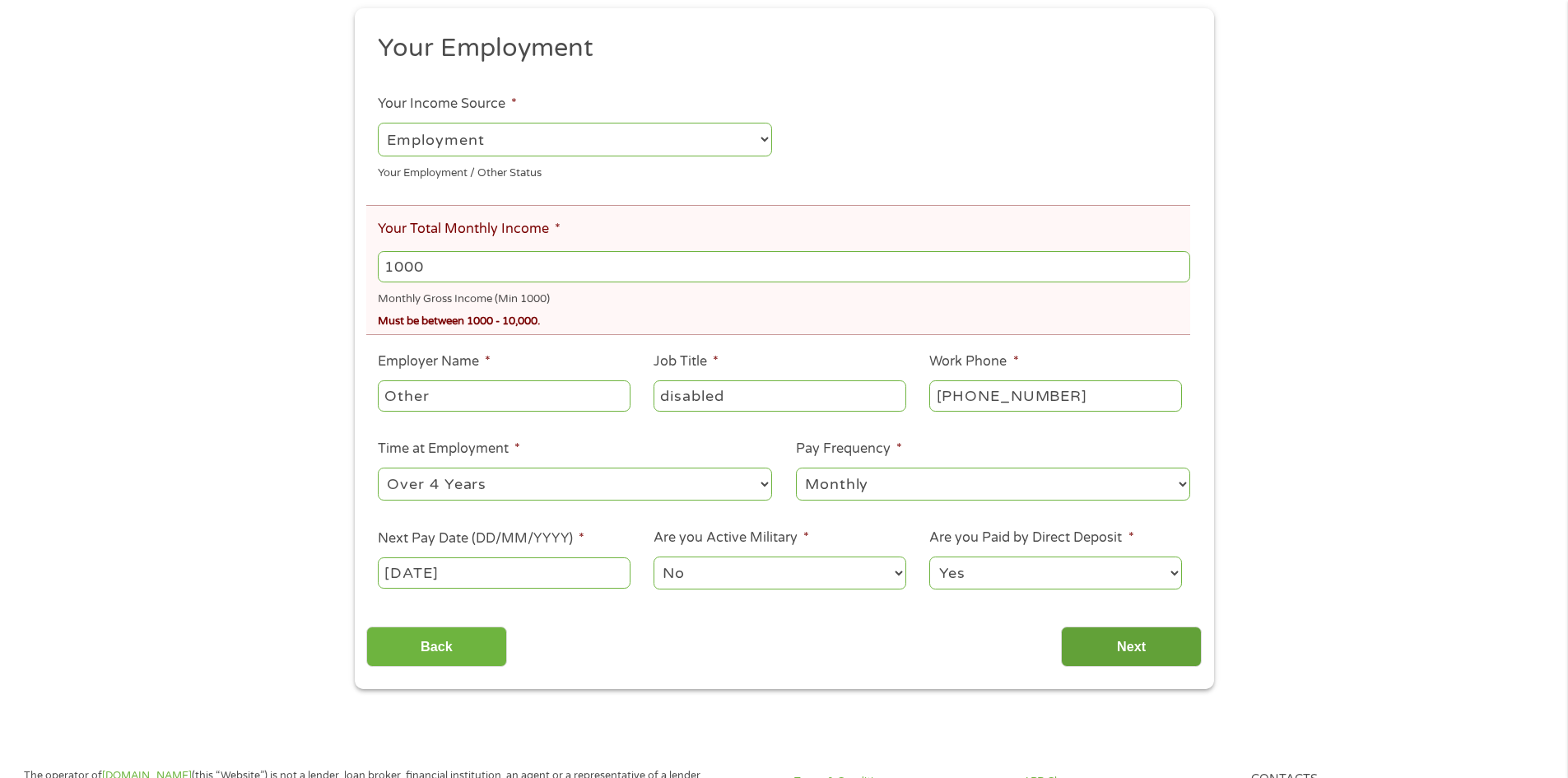
type input "1000"
click at [1159, 658] on input "Next" at bounding box center [1131, 647] width 141 height 41
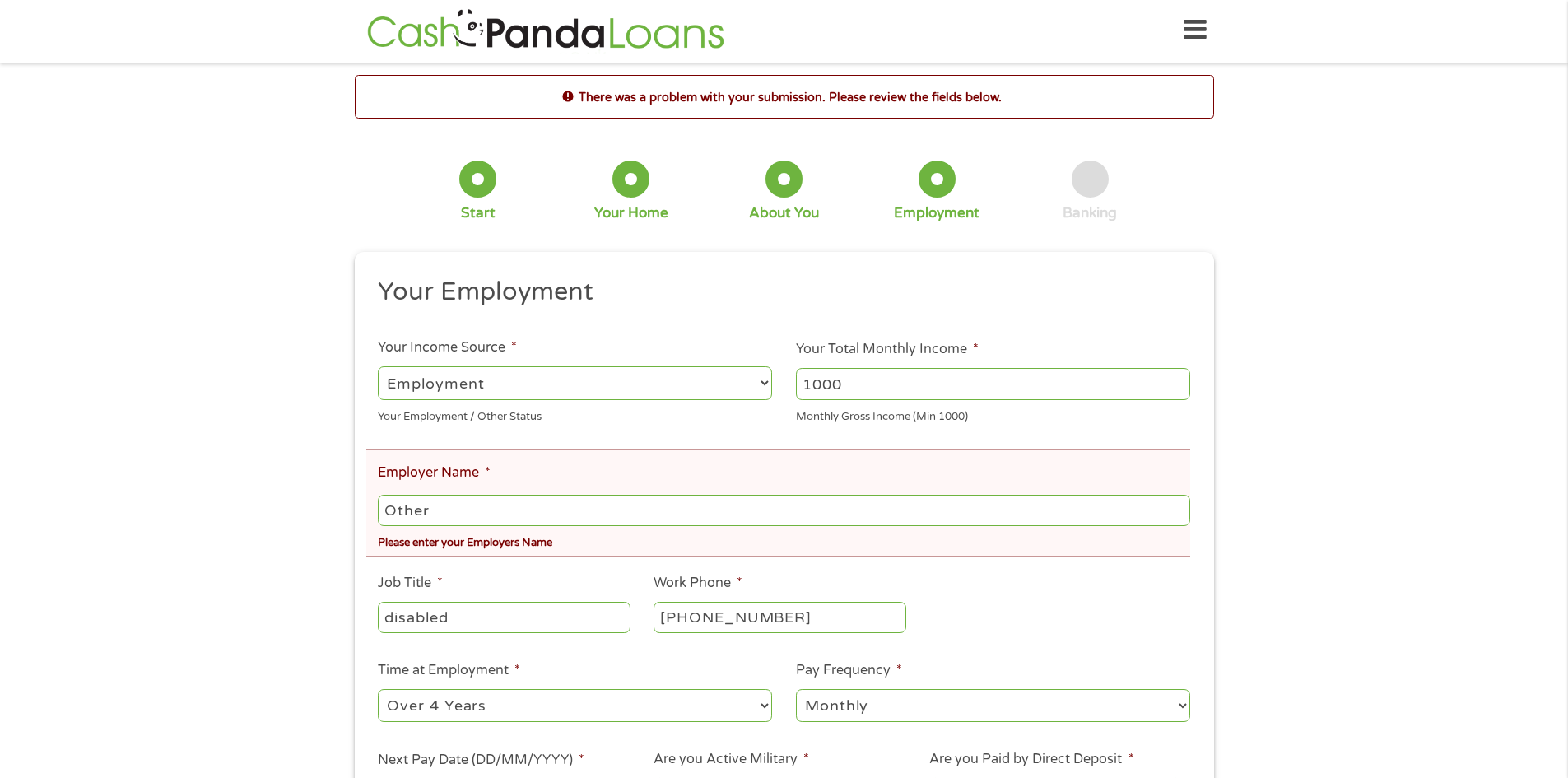
scroll to position [0, 0]
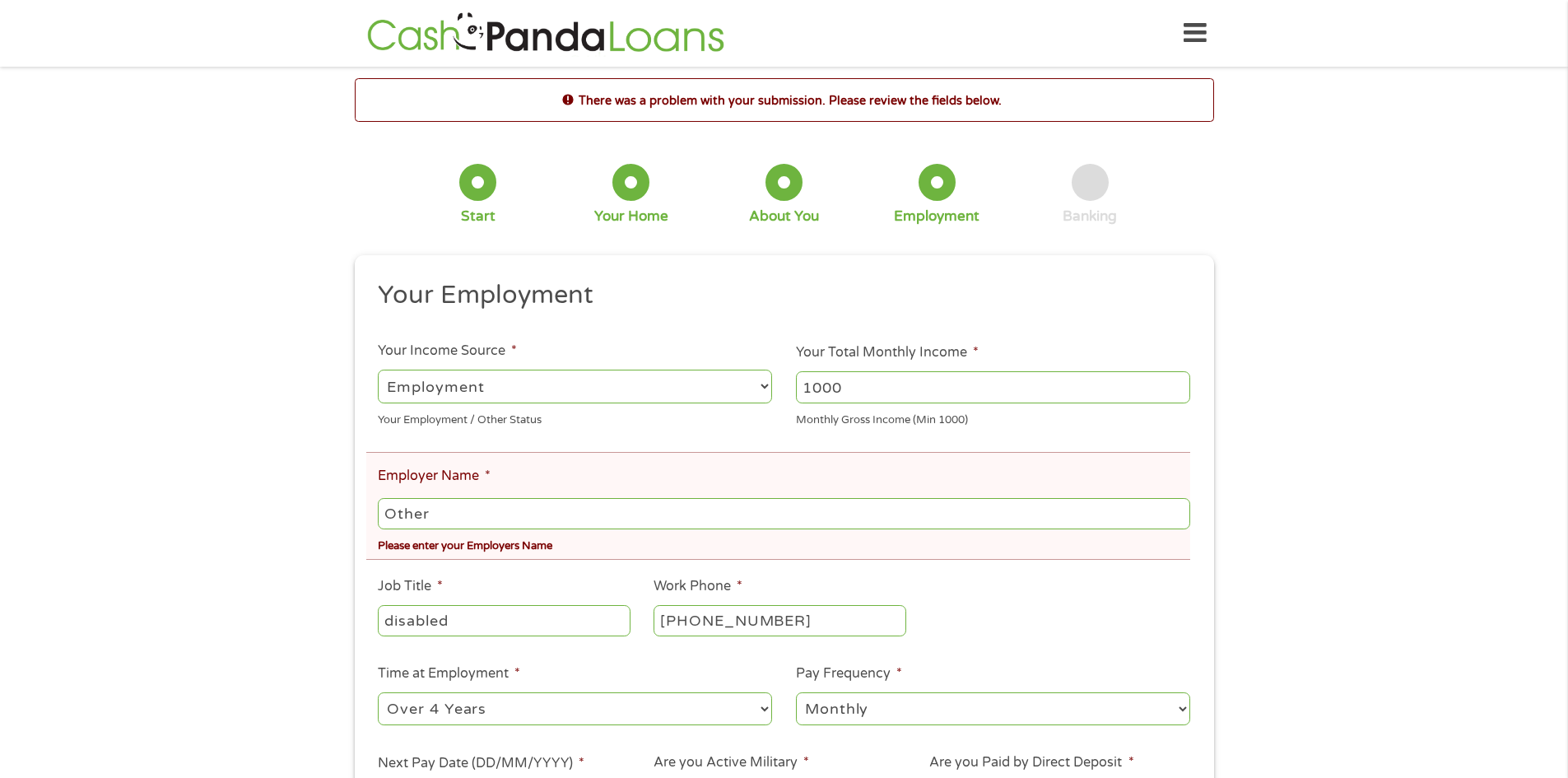
click at [471, 516] on input "Other" at bounding box center [784, 513] width 811 height 31
type input "O"
click at [401, 516] on input "socal" at bounding box center [784, 513] width 811 height 31
click at [457, 511] on input "social sucrity" at bounding box center [784, 513] width 811 height 31
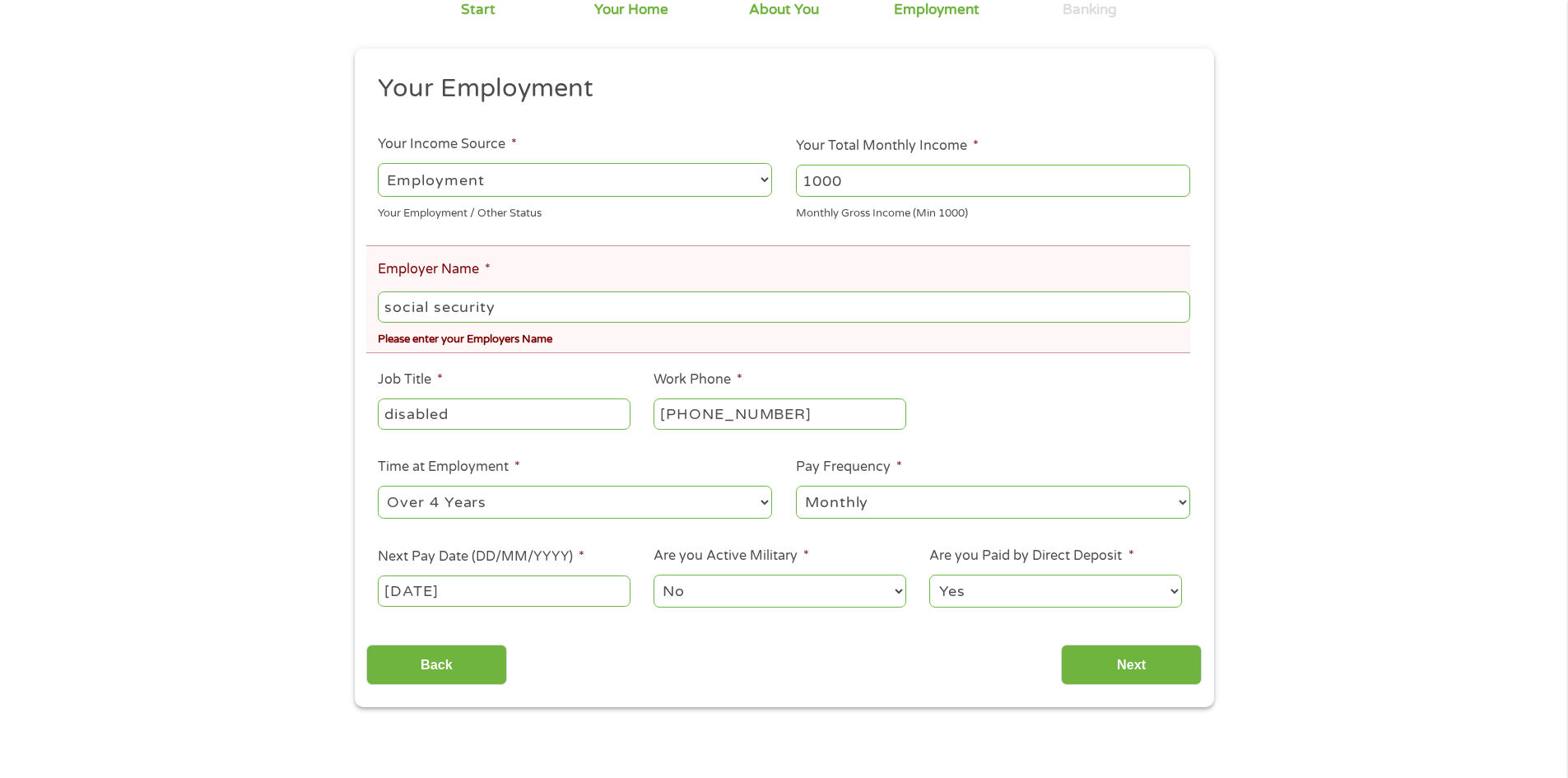
scroll to position [329, 0]
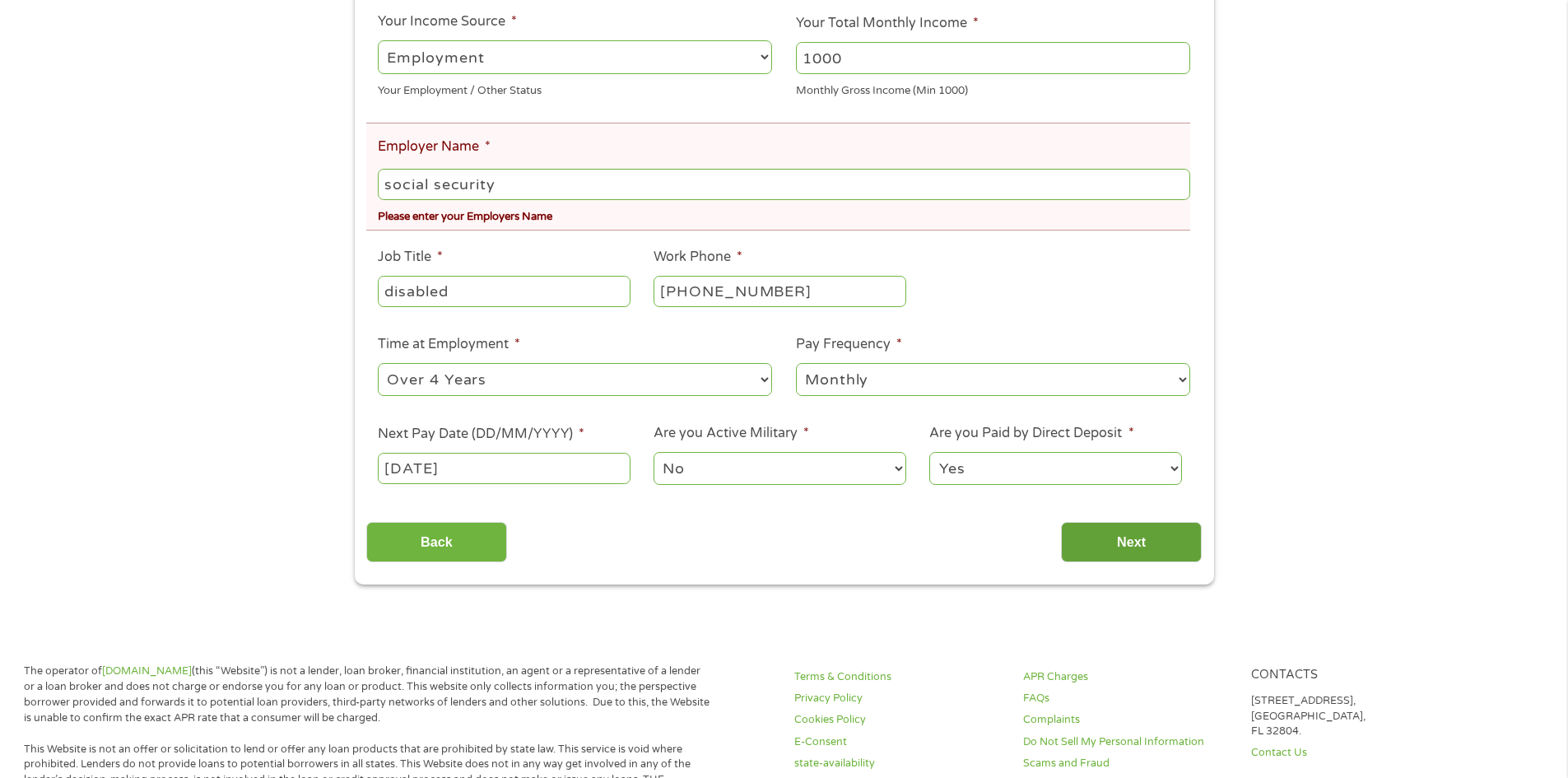
type input "social security"
click at [1087, 553] on input "Next" at bounding box center [1131, 542] width 141 height 41
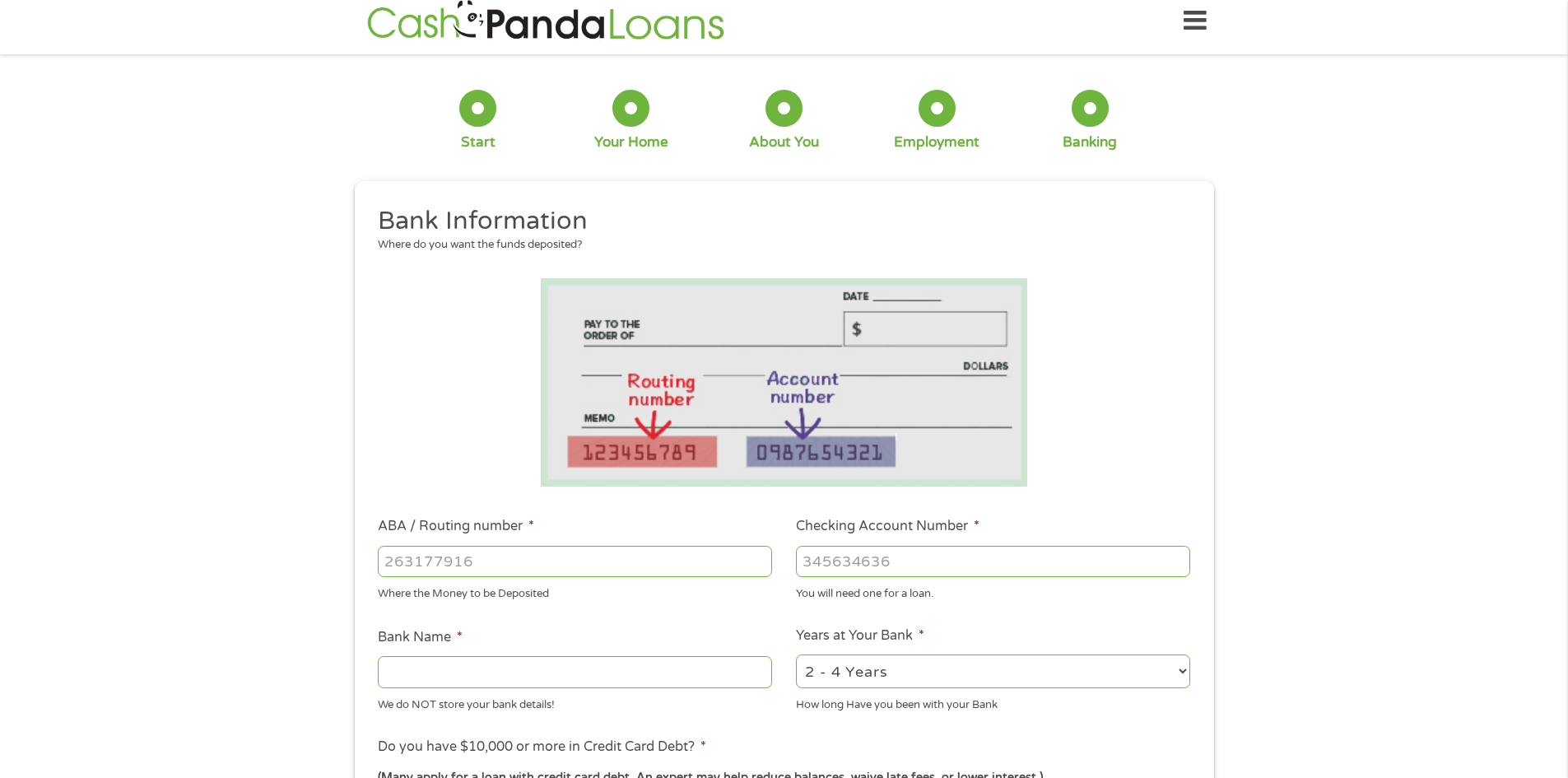
scroll to position [0, 0]
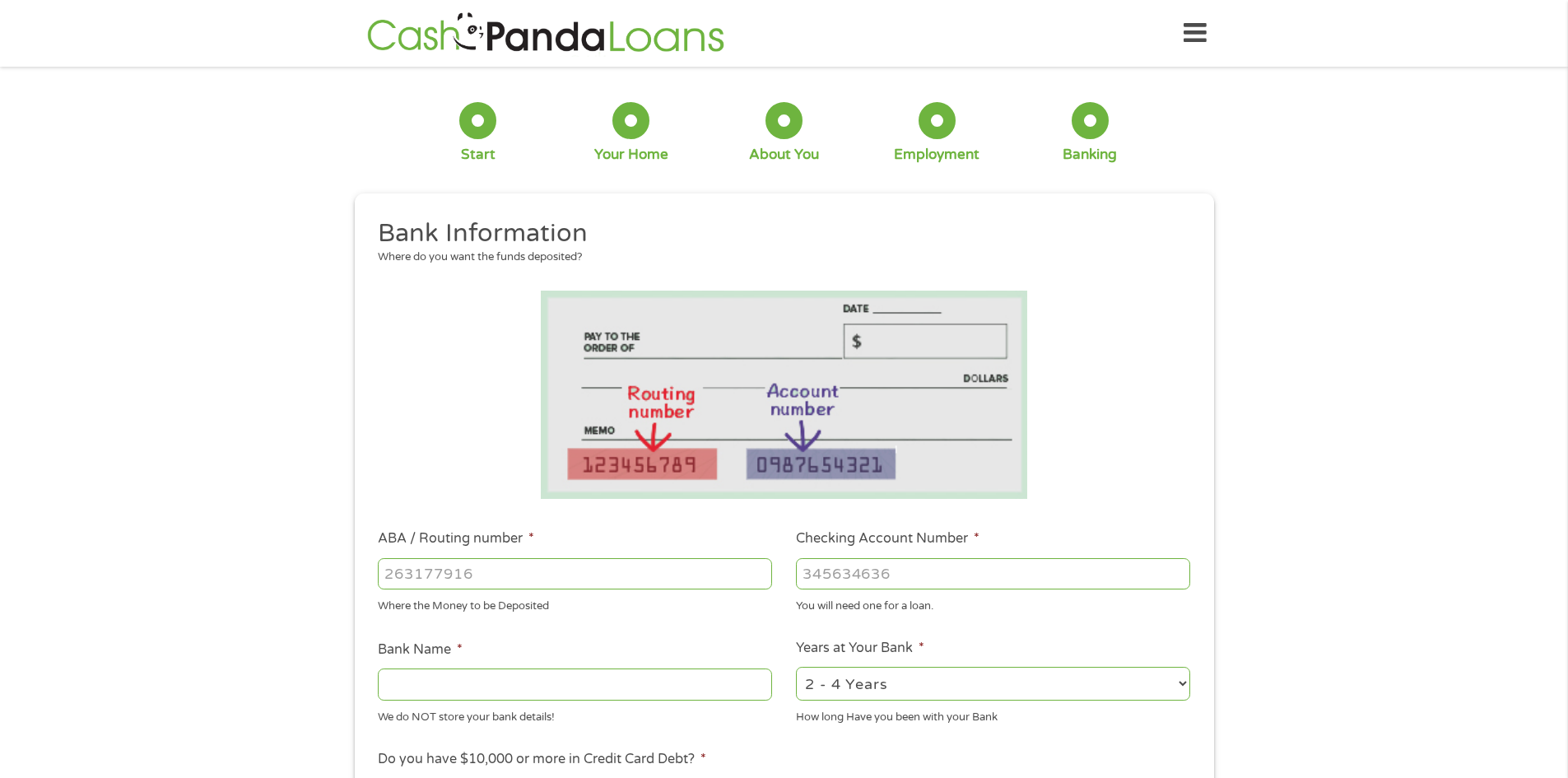
click at [542, 584] on input "ABA / Routing number *" at bounding box center [575, 573] width 395 height 31
type input "272476446"
type input "BESSER CREDIT UNION"
type input "272476446"
drag, startPoint x: 784, startPoint y: 611, endPoint x: 803, endPoint y: 602, distance: 21.0
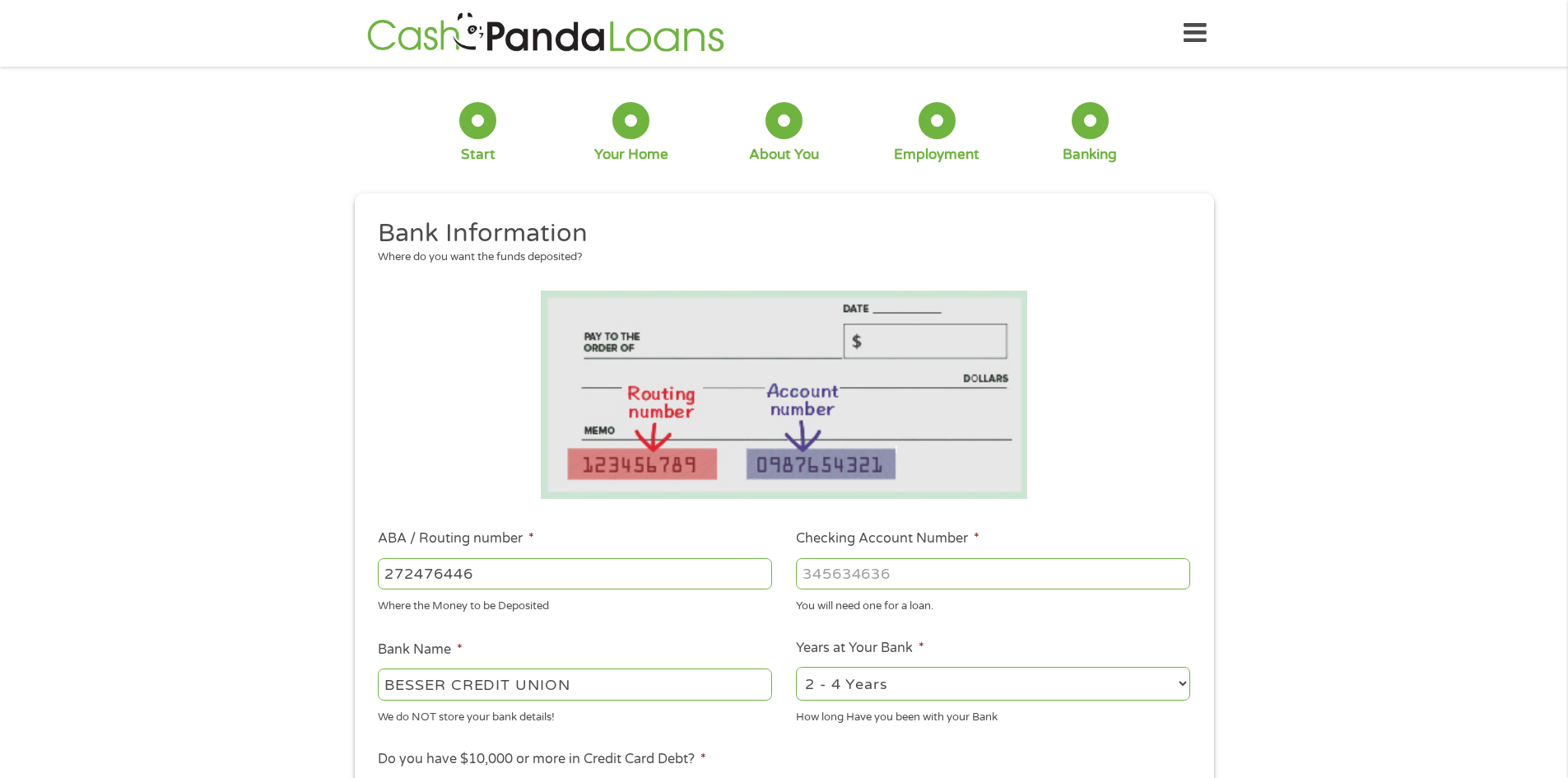
click at [785, 610] on li "Checking Account Number * You will need one for a loan." at bounding box center [994, 571] width 419 height 86
click at [842, 586] on input "Checking Account Number *" at bounding box center [993, 573] width 395 height 31
click at [838, 572] on input "Checking Account Number *" at bounding box center [993, 573] width 395 height 31
click at [866, 584] on input "Checking Account Number *" at bounding box center [993, 573] width 395 height 31
click at [890, 575] on input "Checking Account Number *" at bounding box center [993, 573] width 395 height 31
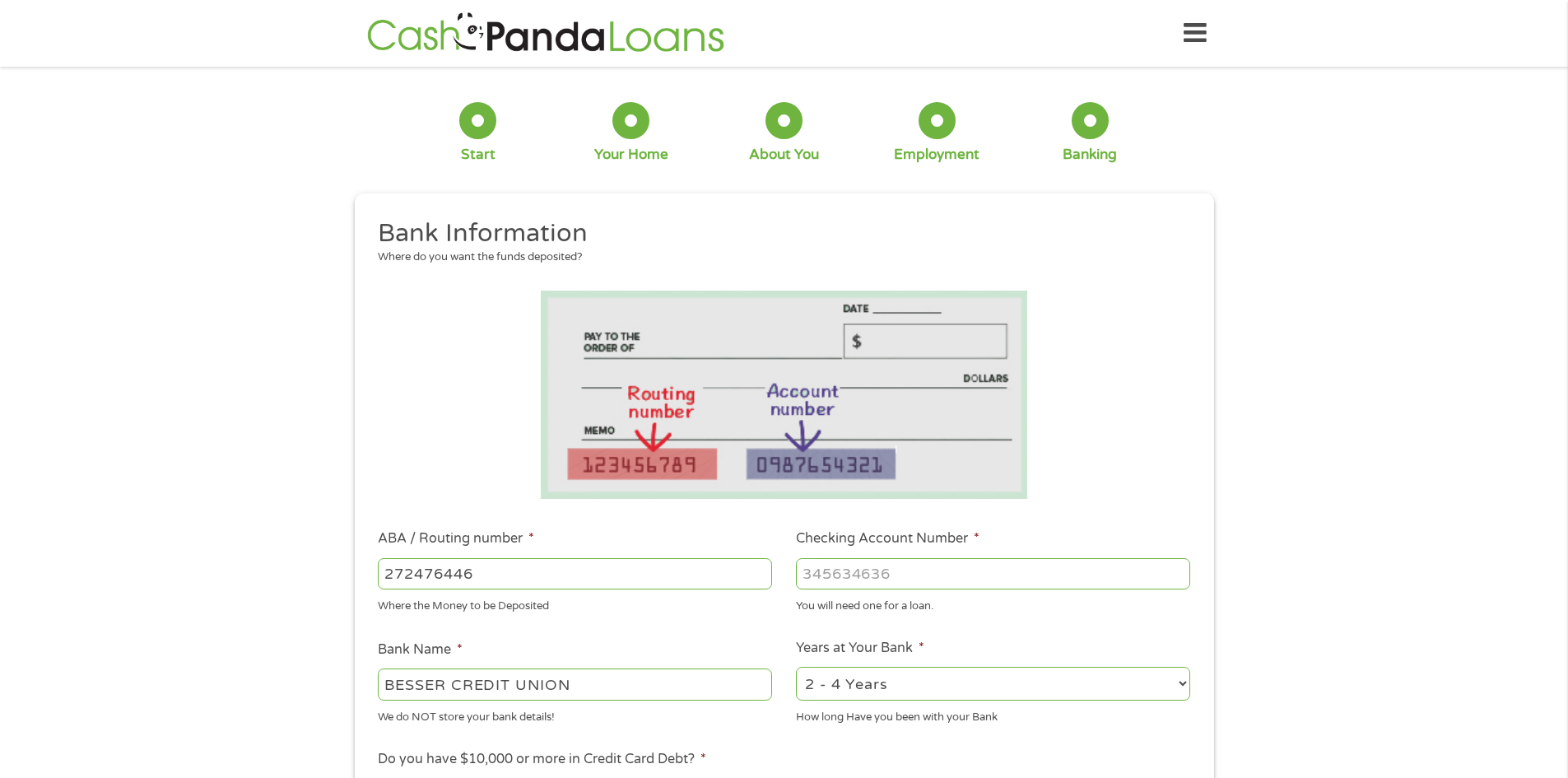
click at [1567, 108] on div "1 Start 2 Your Home 3 About You 4 Employment 5 Banking 6 This field is hidden w…" at bounding box center [784, 600] width 1568 height 1043
click at [1535, 109] on div "1 Start 2 Your Home 3 About You 4 Employment 5 Banking 6 This field is hidden w…" at bounding box center [784, 600] width 1568 height 1043
